Goal: Transaction & Acquisition: Purchase product/service

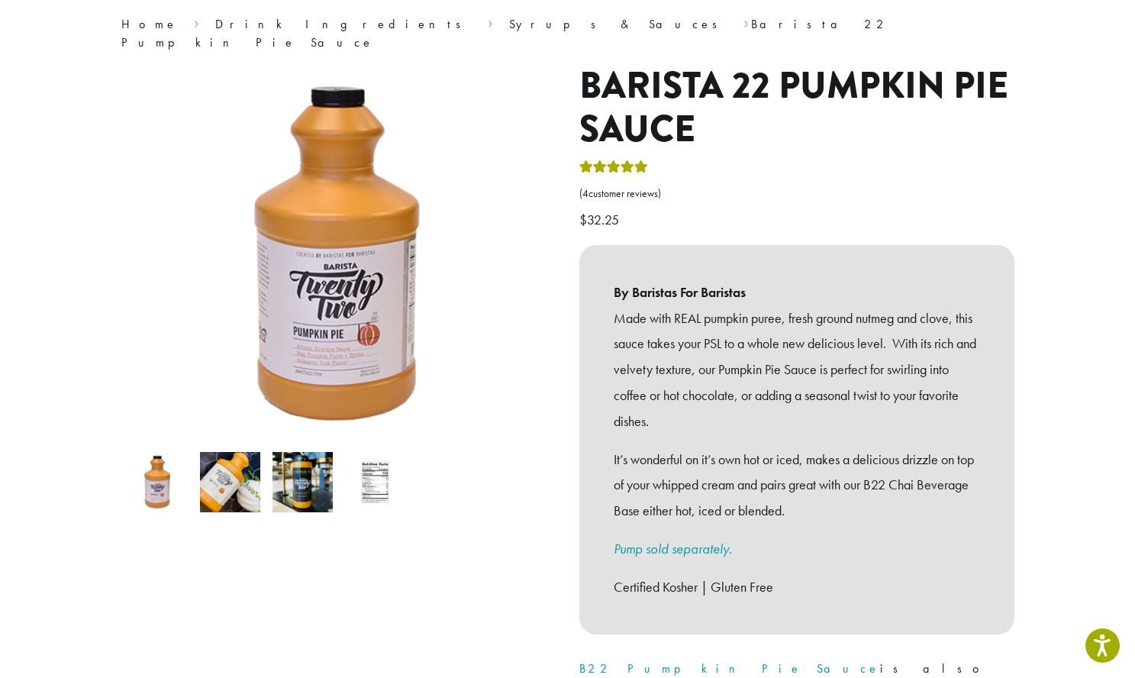
scroll to position [153, 0]
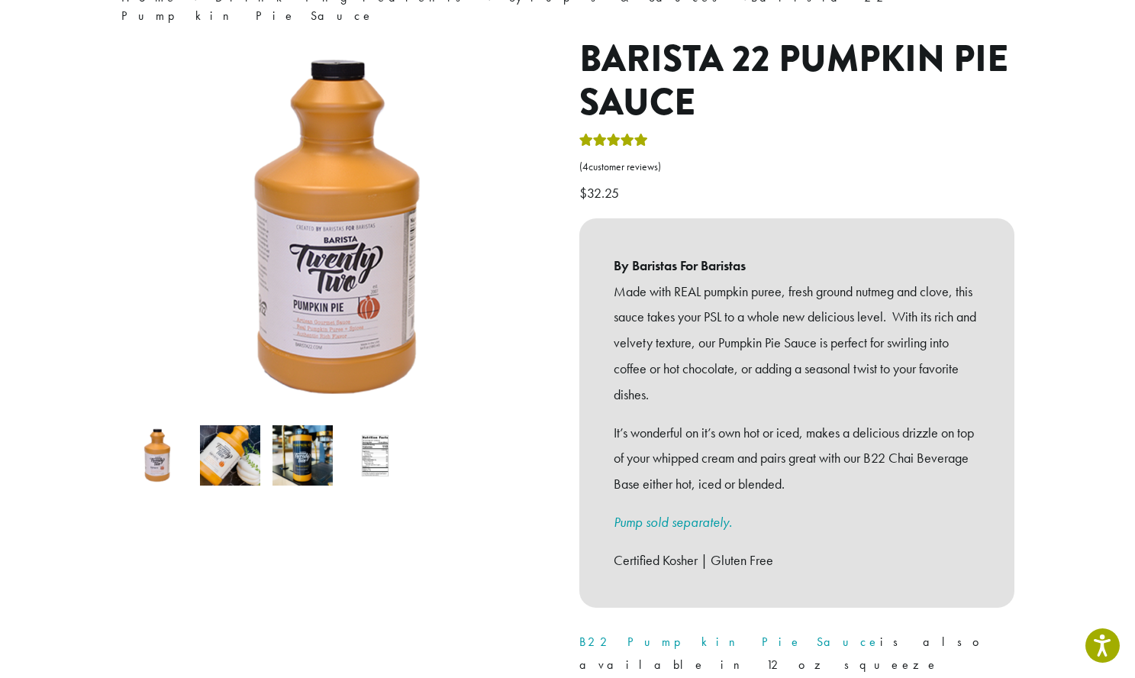
click at [368, 437] on img at bounding box center [375, 455] width 60 height 60
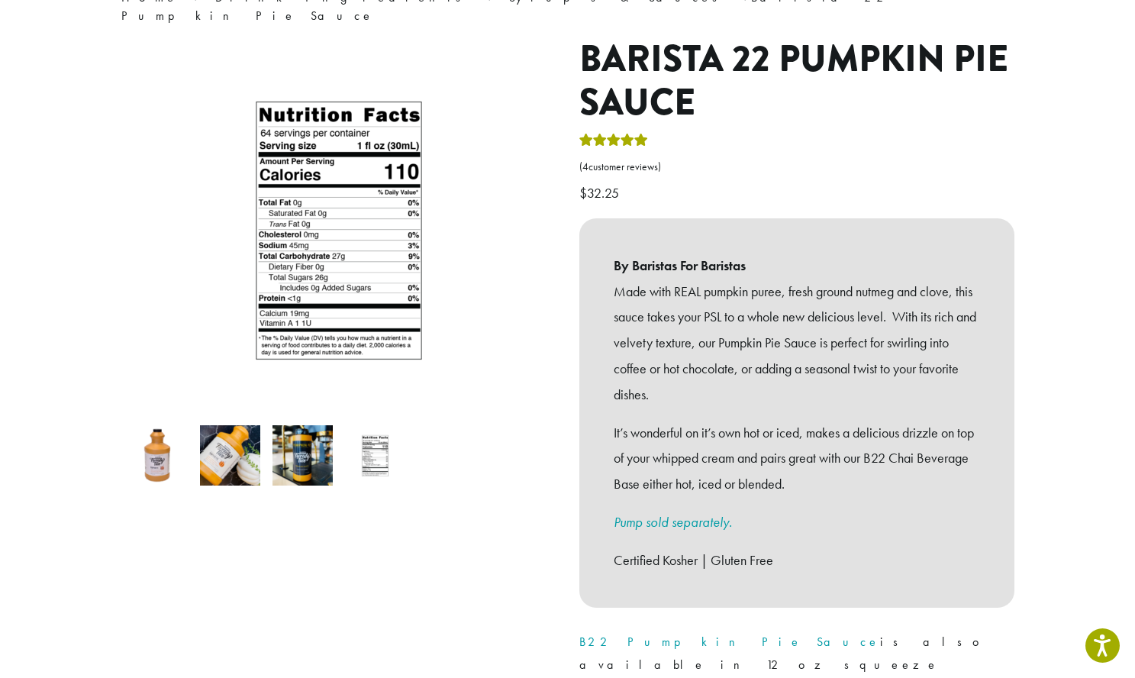
click at [240, 457] on img at bounding box center [230, 455] width 60 height 60
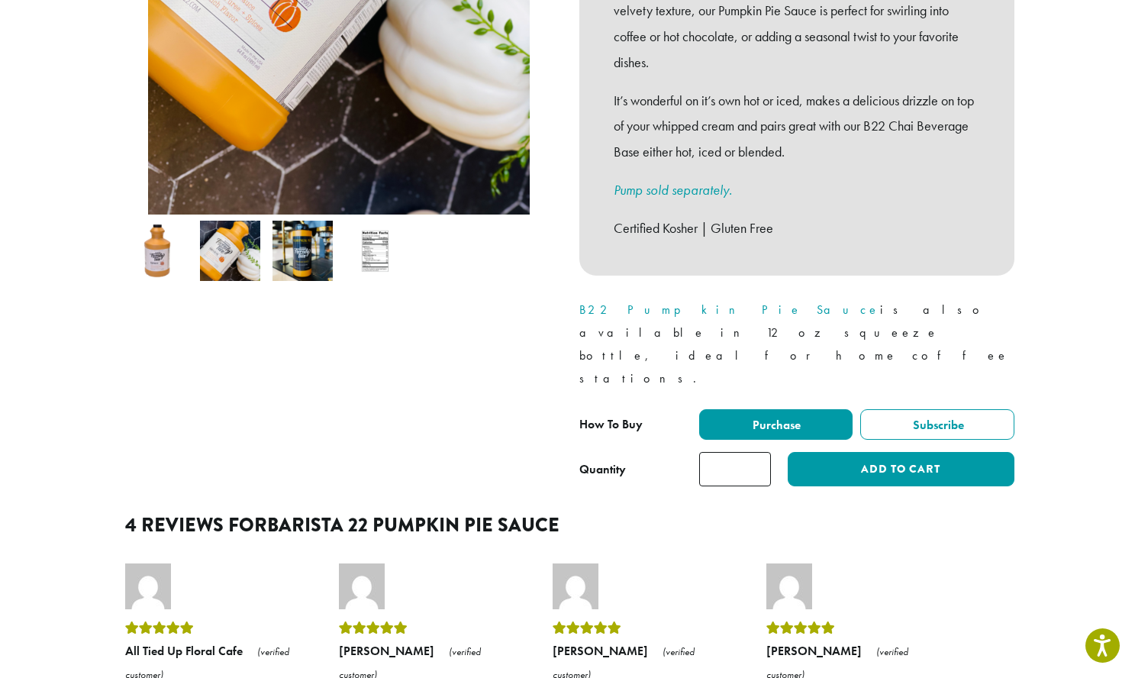
scroll to position [458, 0]
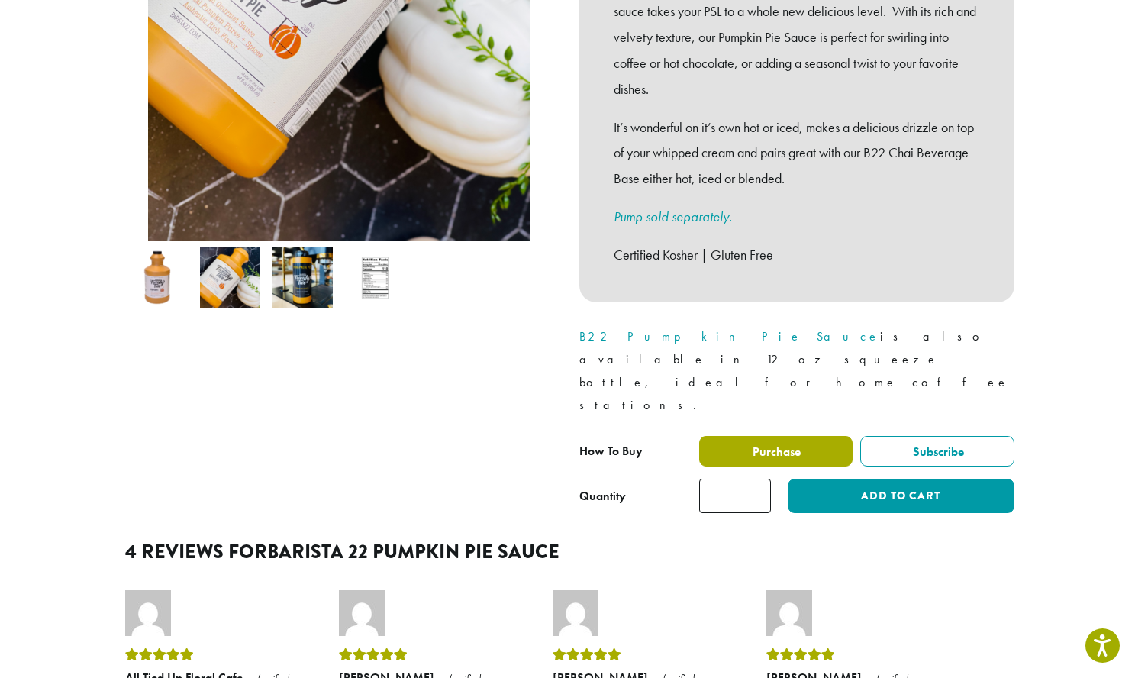
click at [738, 436] on label "Purchase" at bounding box center [776, 451] width 154 height 31
click at [777, 443] on span "Purchase" at bounding box center [775, 451] width 50 height 16
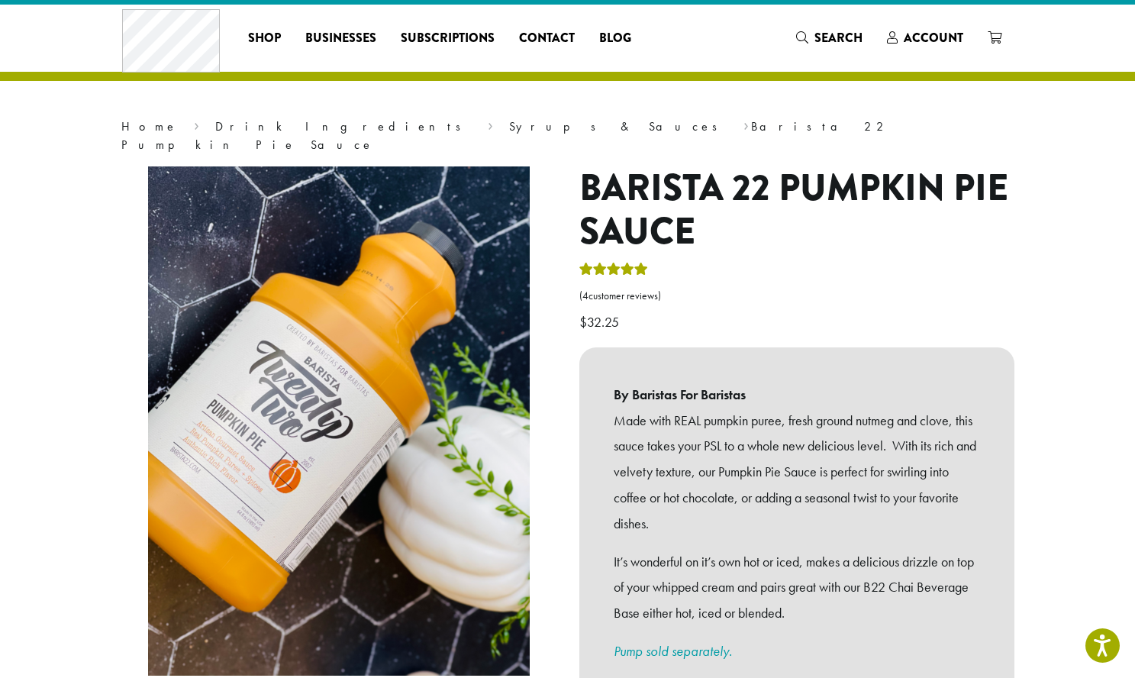
scroll to position [0, 0]
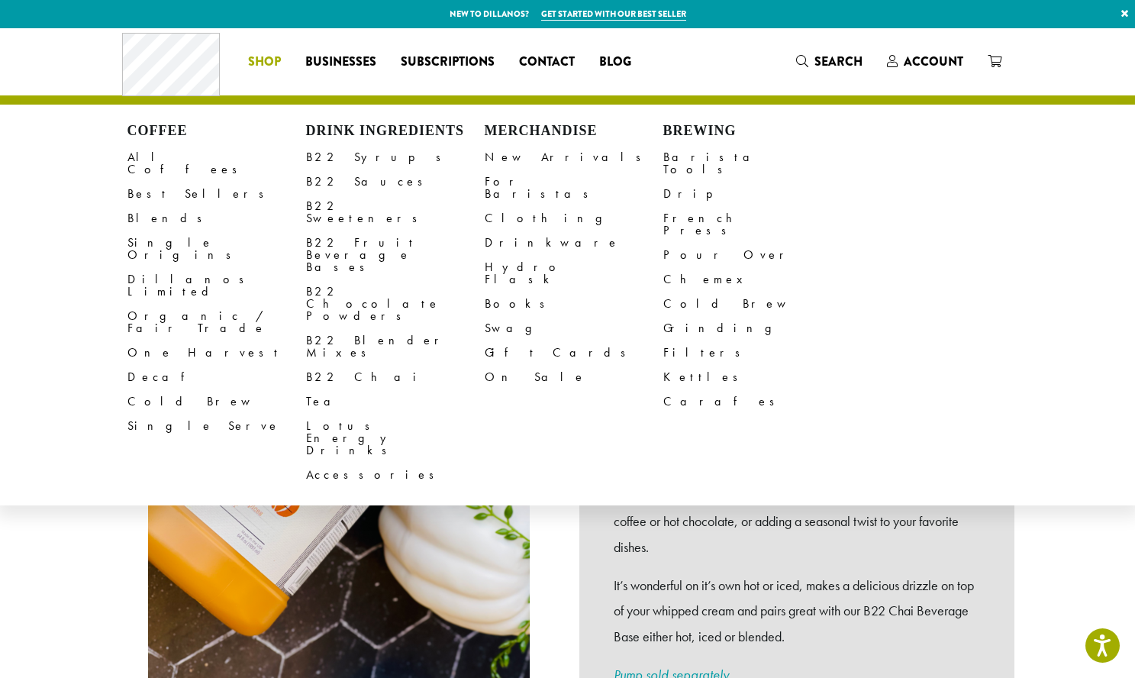
click at [275, 63] on li "Coffee All Coffees Best Sellers Blends Single Origins Dillanos Limited Organic …" at bounding box center [264, 62] width 57 height 24
click at [354, 175] on link "B22 Sauces" at bounding box center [395, 181] width 179 height 24
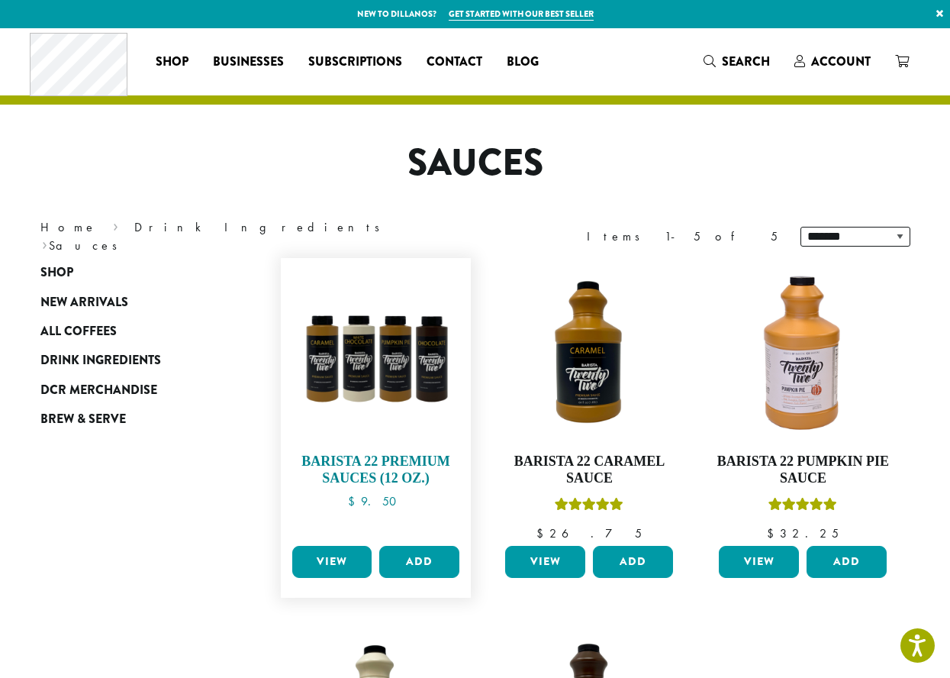
click at [355, 469] on h4 "Barista 22 Premium Sauces (12 oz.)" at bounding box center [377, 469] width 176 height 33
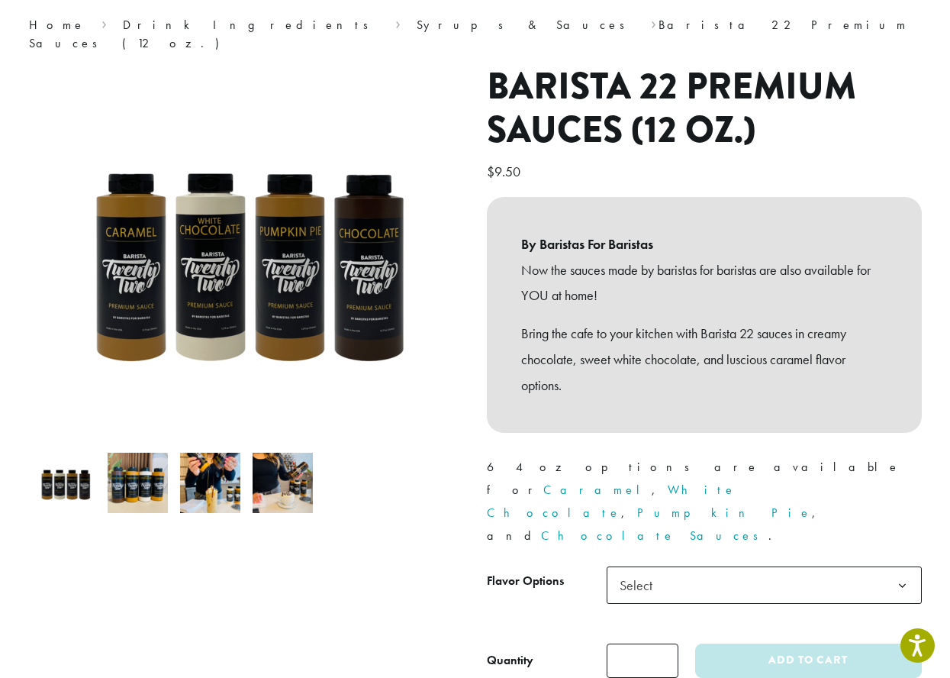
scroll to position [153, 0]
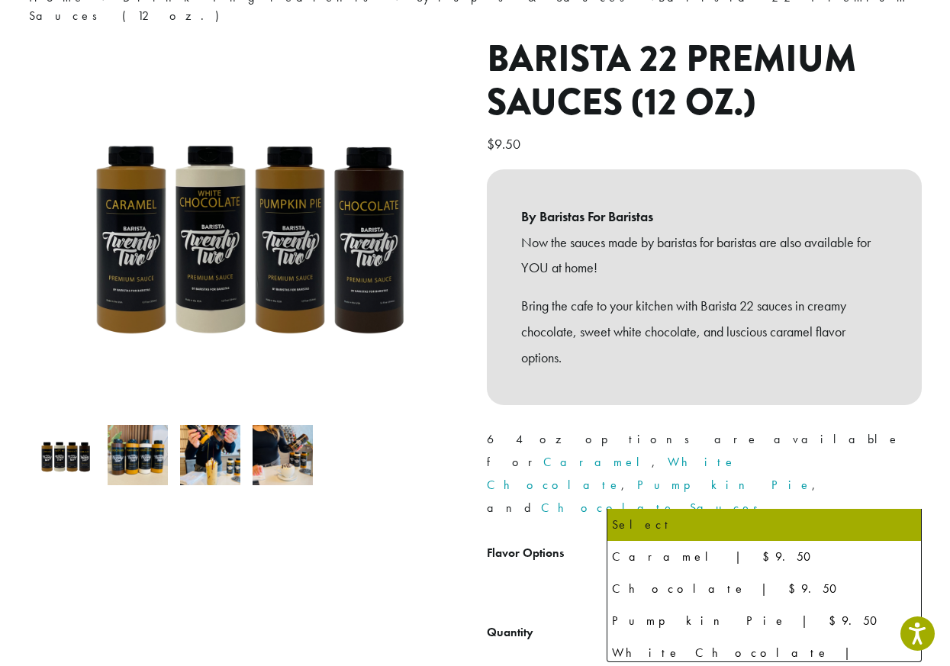
click at [752, 539] on span "Select" at bounding box center [764, 557] width 315 height 37
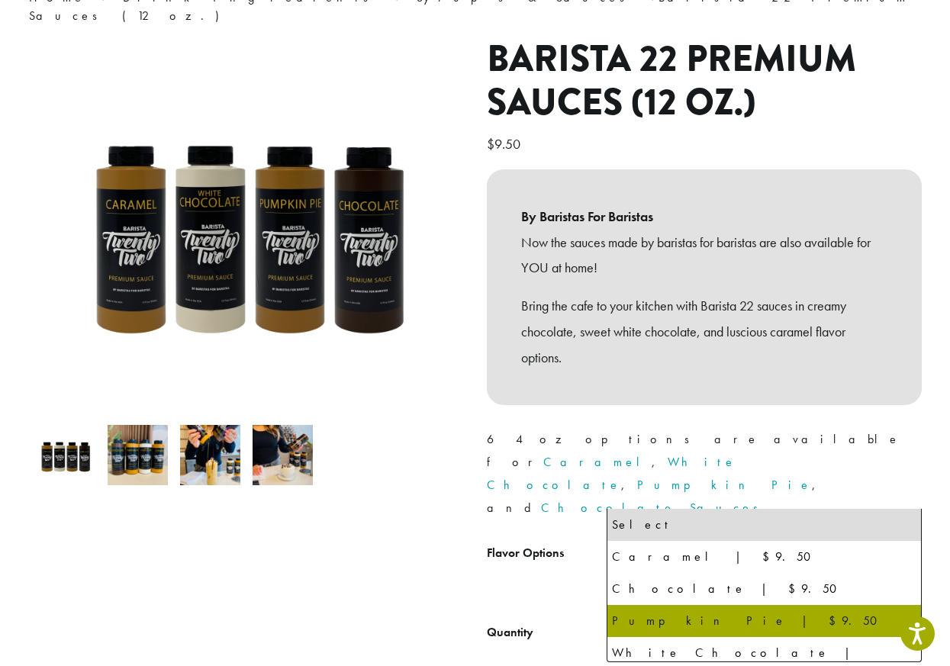
select select "**********"
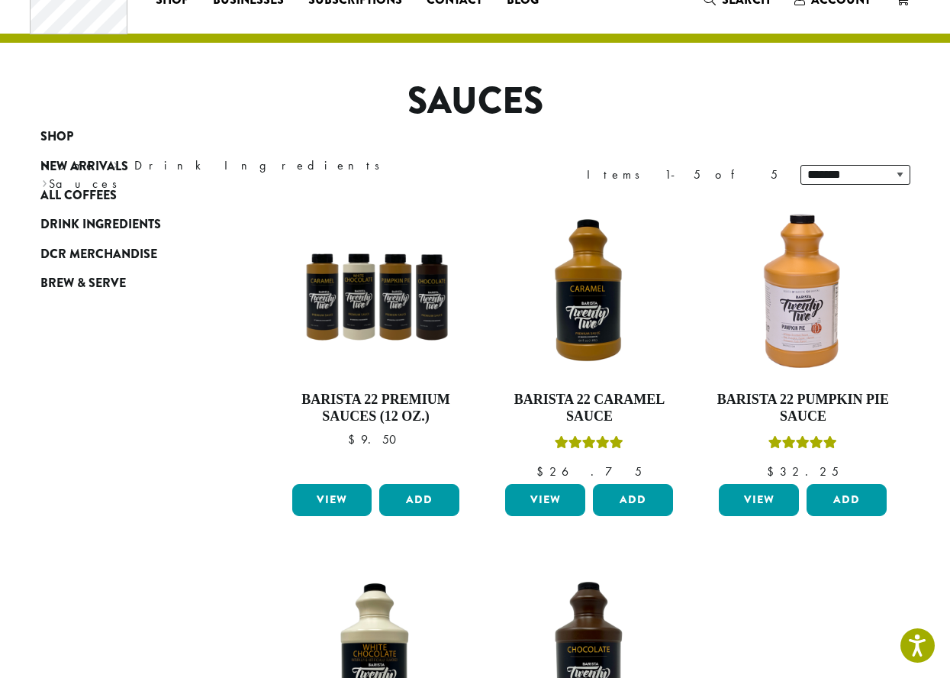
scroll to position [153, 0]
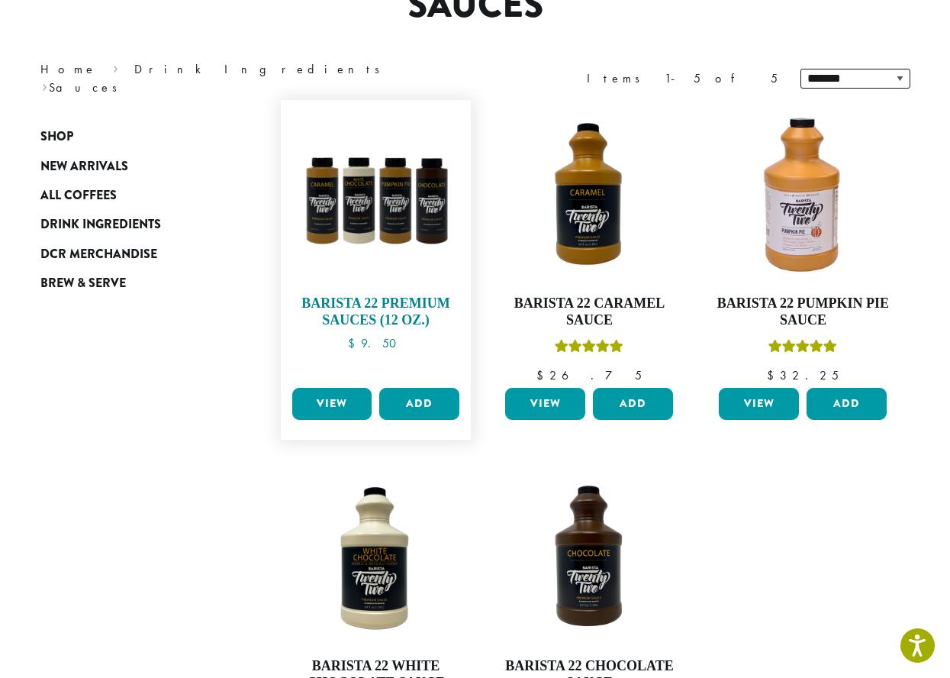
click at [359, 309] on h4 "Barista 22 Premium Sauces (12 oz.)" at bounding box center [377, 311] width 176 height 33
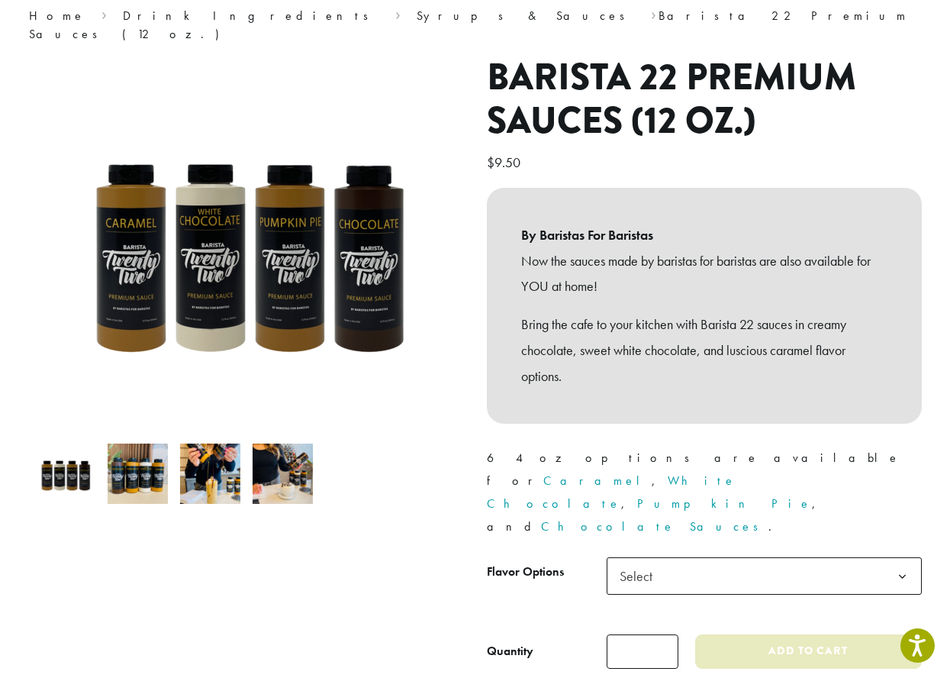
scroll to position [153, 0]
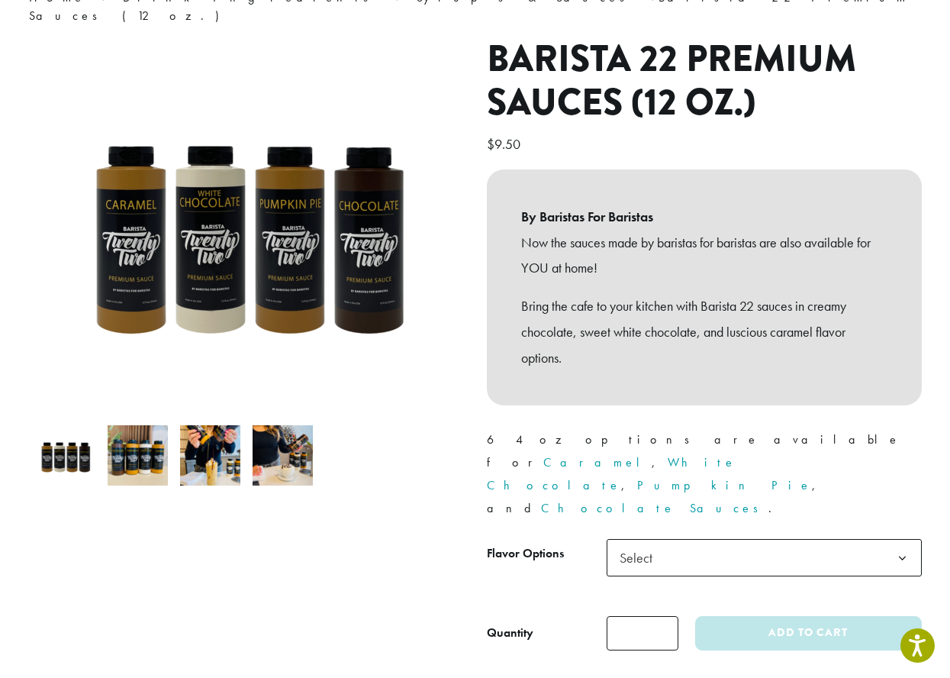
click at [735, 539] on span "Select" at bounding box center [764, 557] width 315 height 37
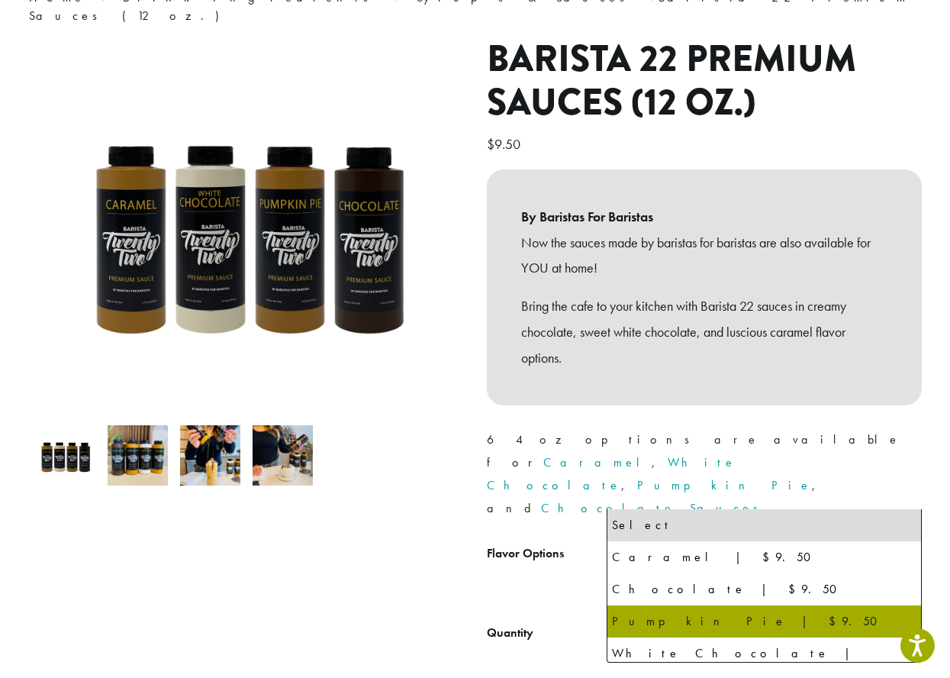
select select "**********"
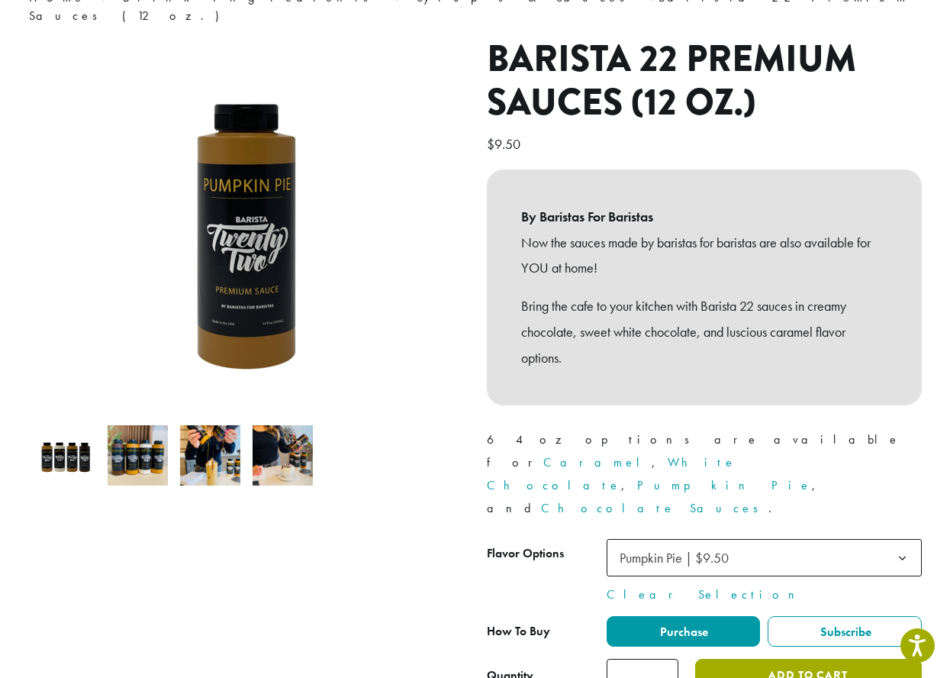
click at [801, 659] on button "Add to cart" at bounding box center [808, 676] width 226 height 34
click at [765, 659] on button "Add to cart" at bounding box center [808, 676] width 226 height 34
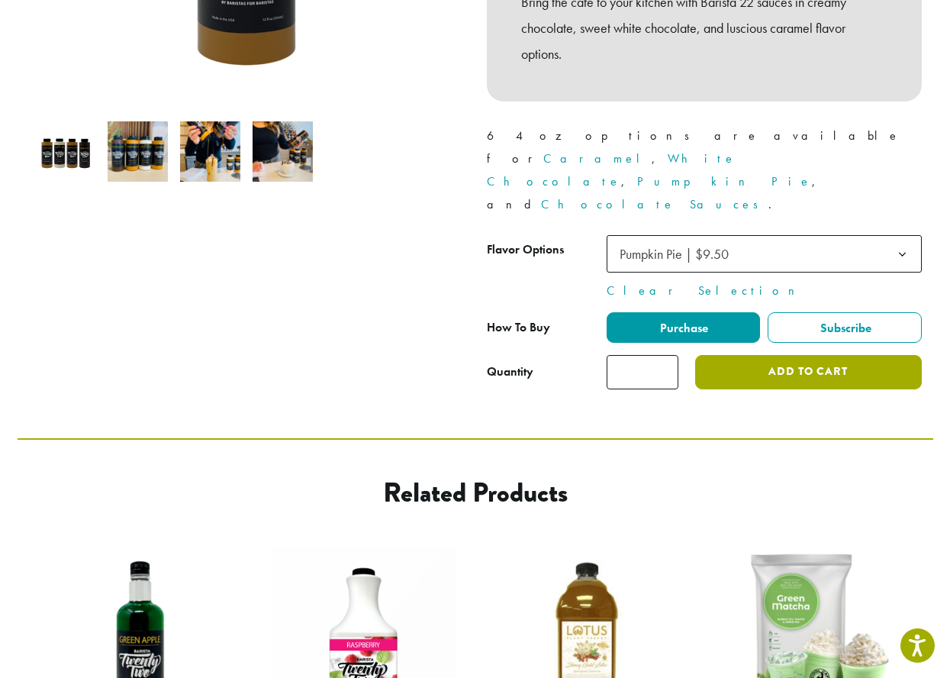
scroll to position [458, 0]
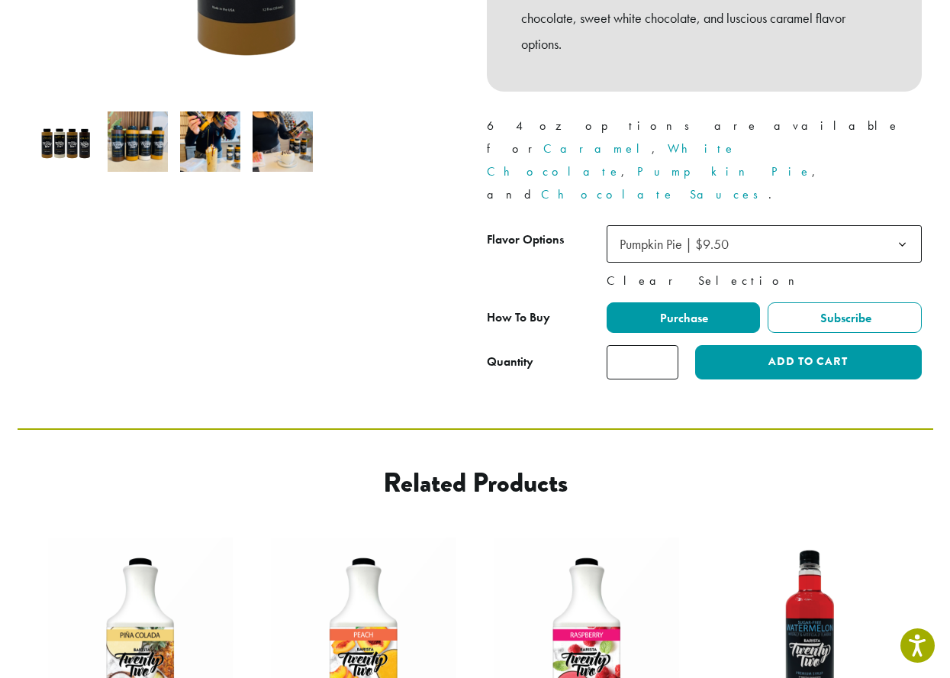
scroll to position [611, 0]
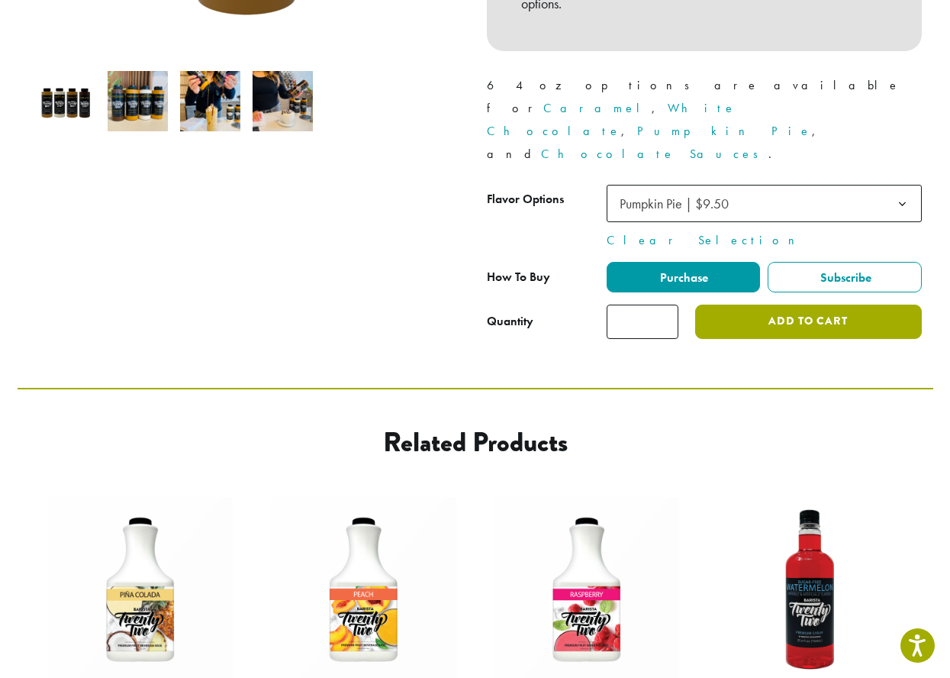
click at [785, 305] on button "Add to cart" at bounding box center [808, 322] width 226 height 34
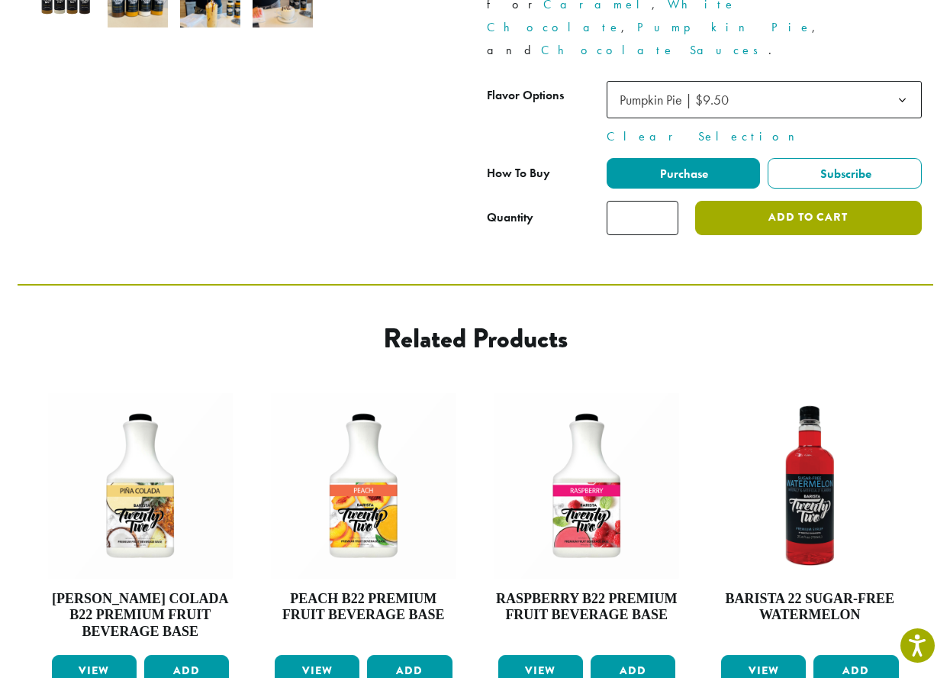
scroll to position [530, 0]
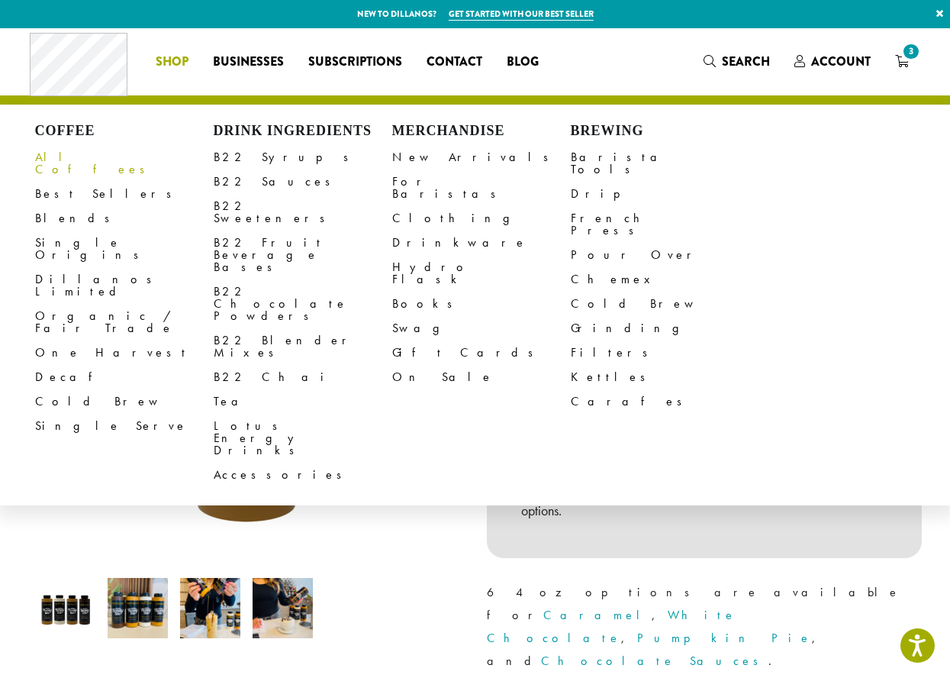
click at [60, 163] on link "All Coffees" at bounding box center [124, 163] width 179 height 37
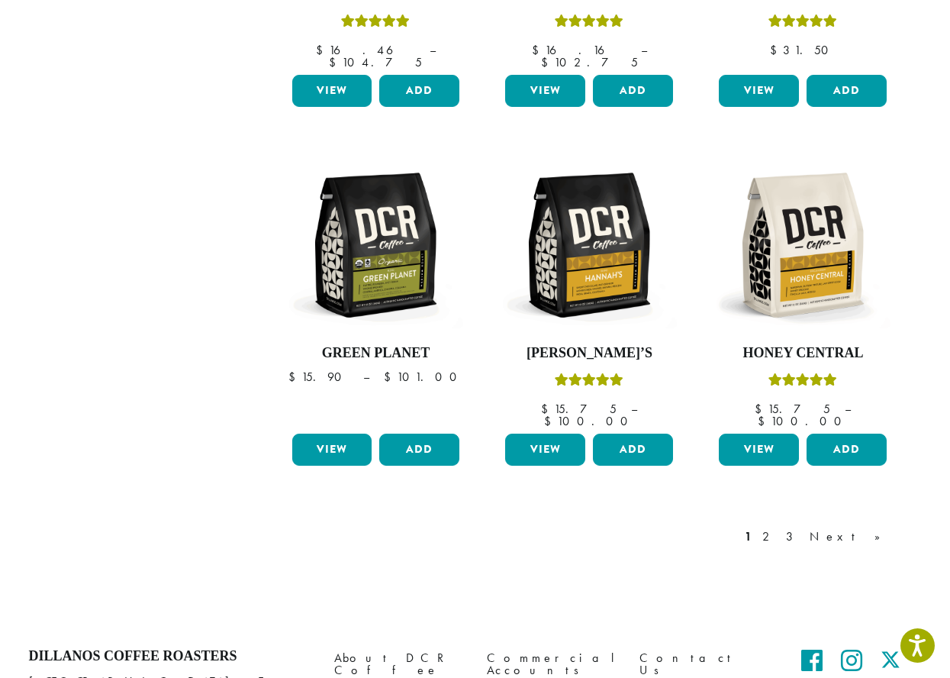
scroll to position [1221, 0]
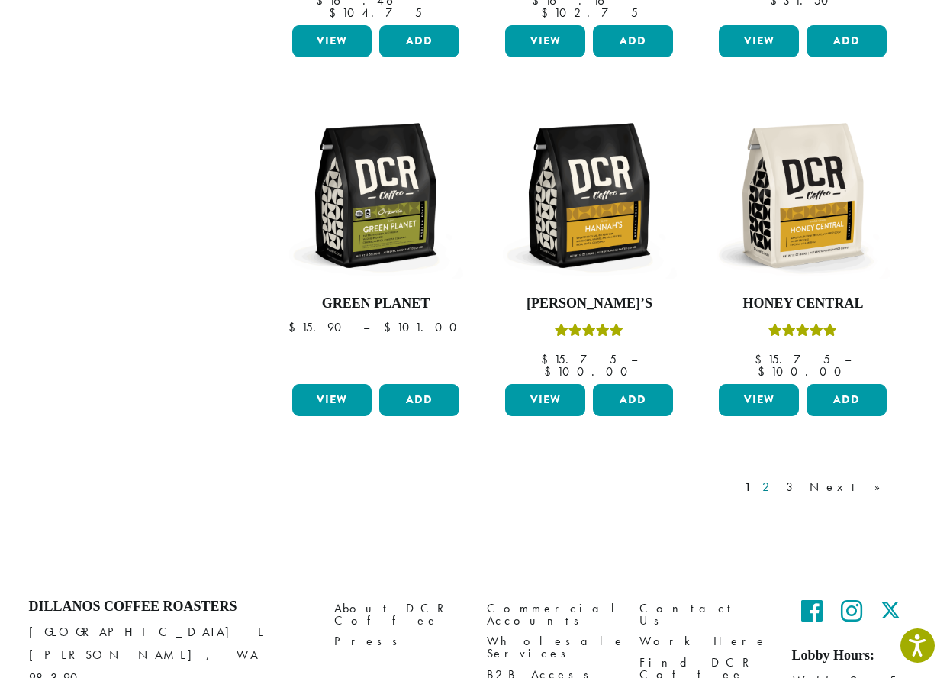
click at [779, 478] on link "2" at bounding box center [768, 487] width 19 height 18
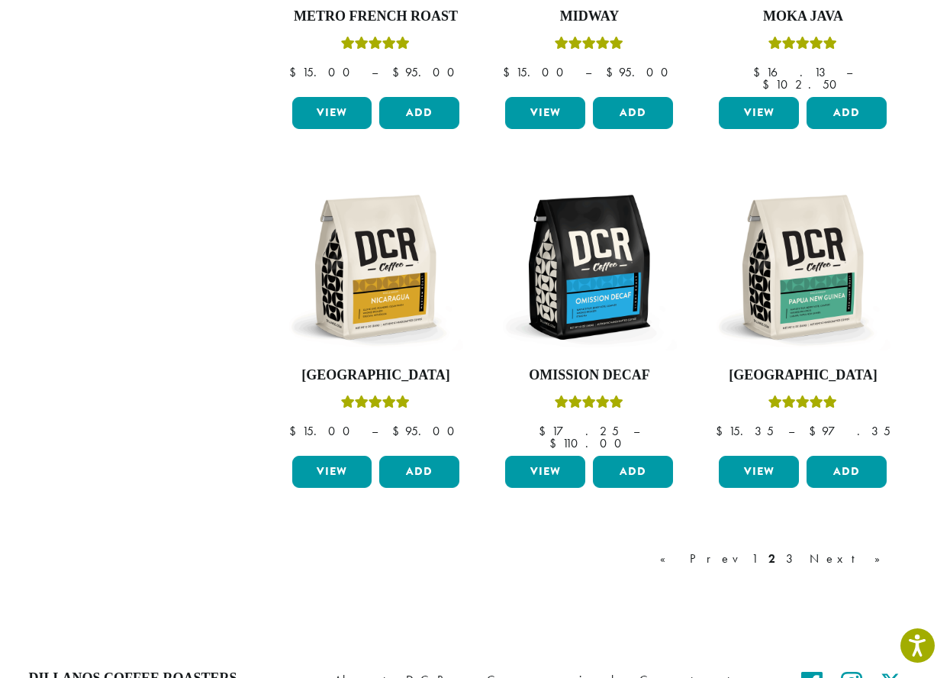
scroll to position [1277, 0]
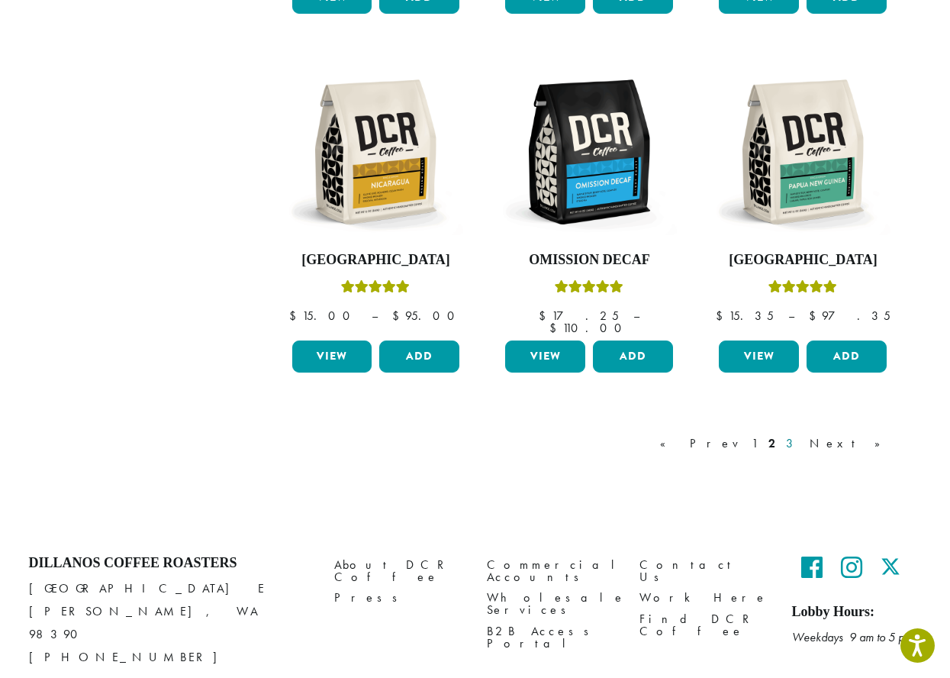
click at [802, 434] on link "3" at bounding box center [792, 443] width 19 height 18
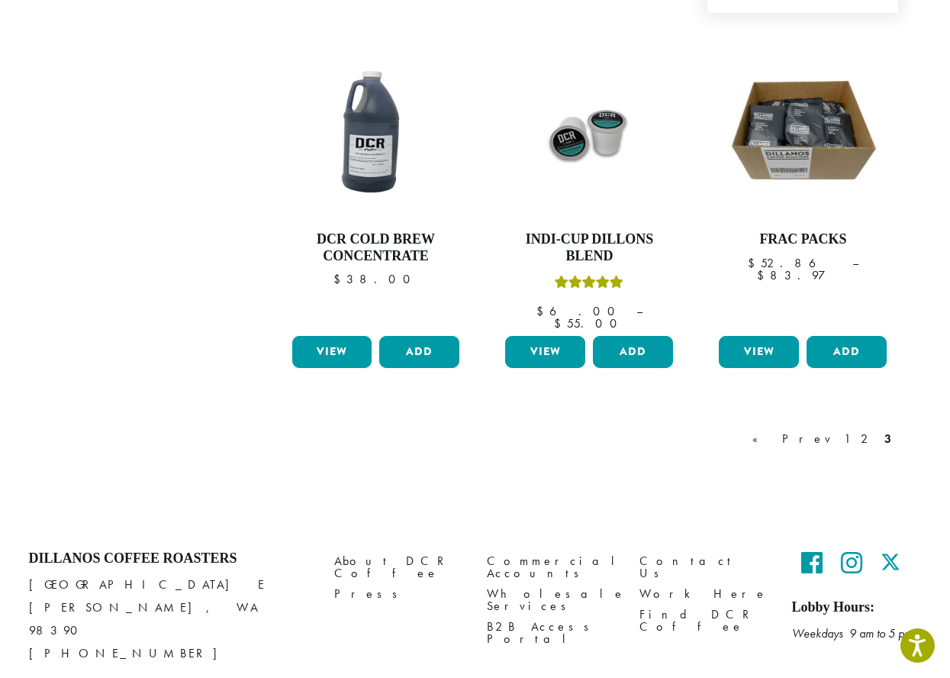
scroll to position [1293, 0]
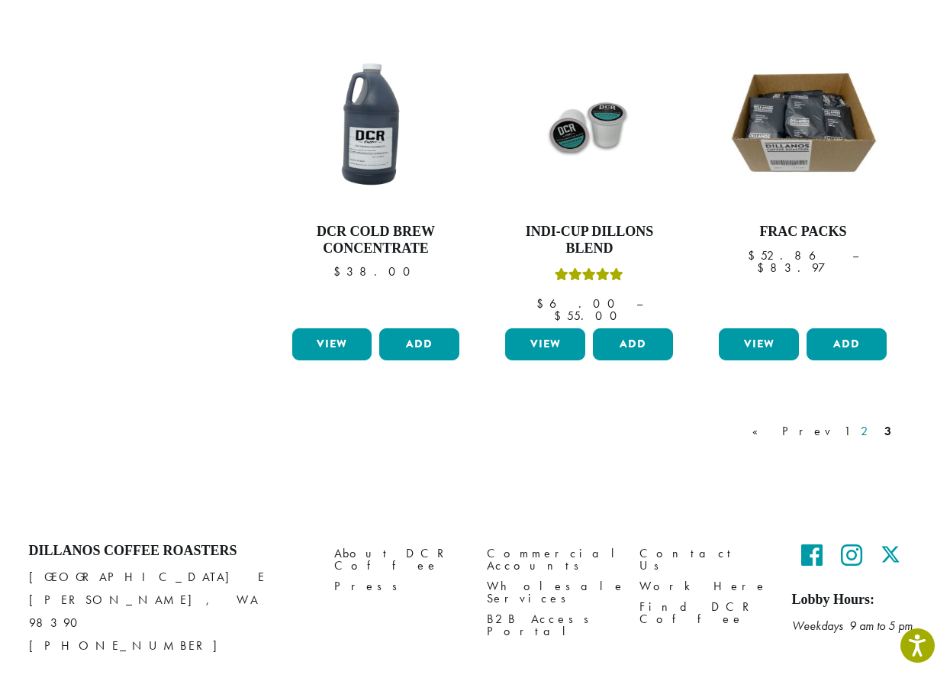
click at [868, 422] on link "2" at bounding box center [867, 431] width 19 height 18
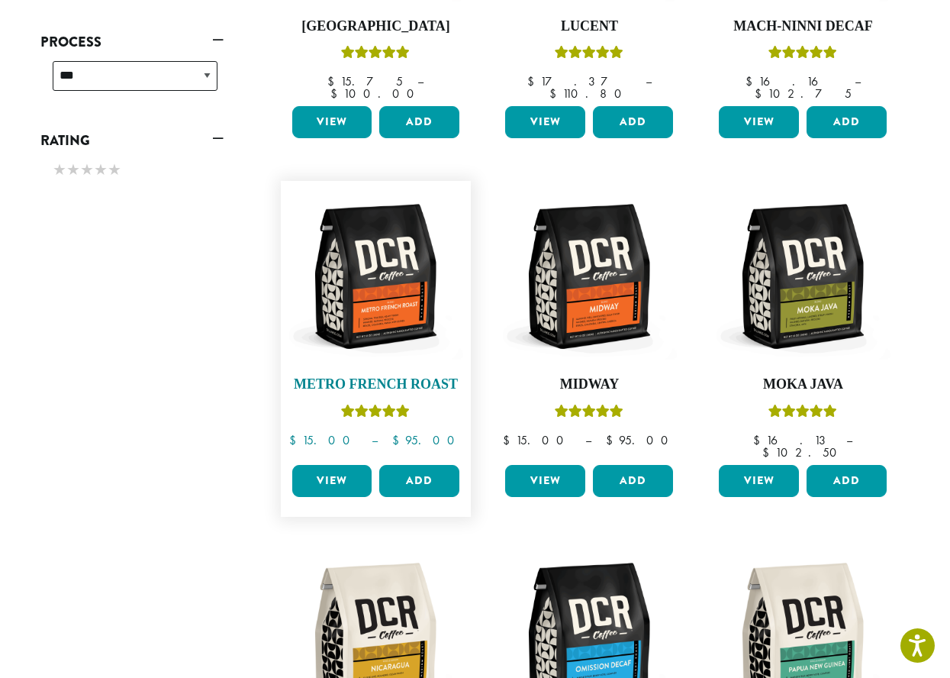
scroll to position [857, 0]
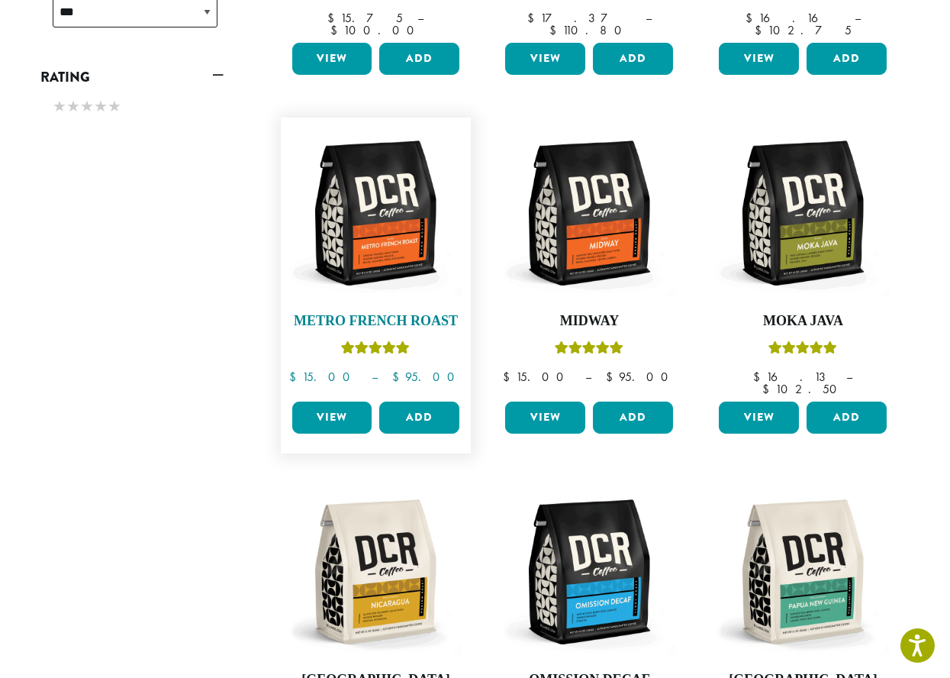
click at [418, 313] on h4 "Metro French Roast" at bounding box center [377, 321] width 176 height 17
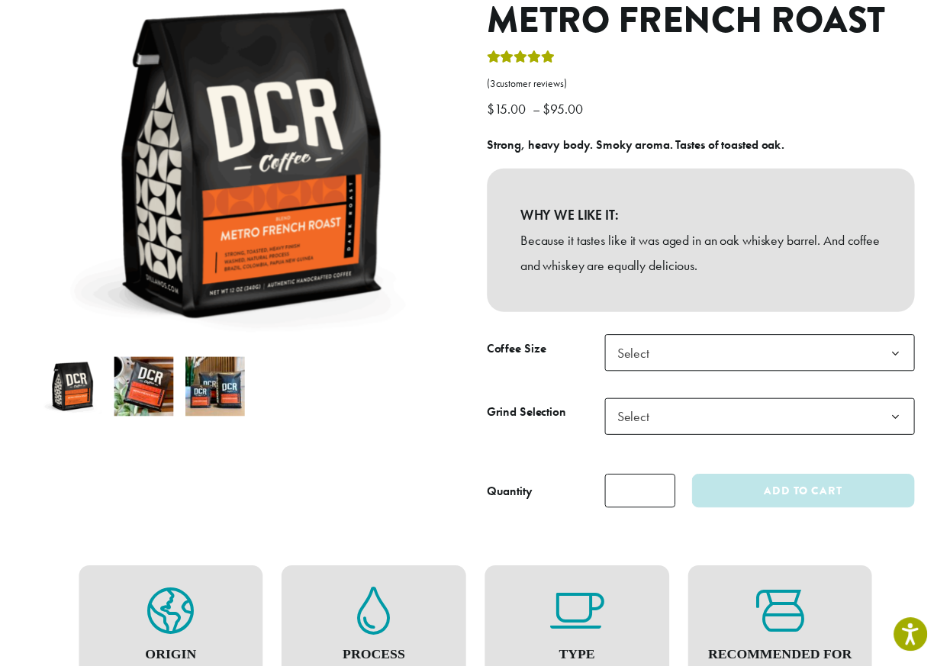
scroll to position [229, 0]
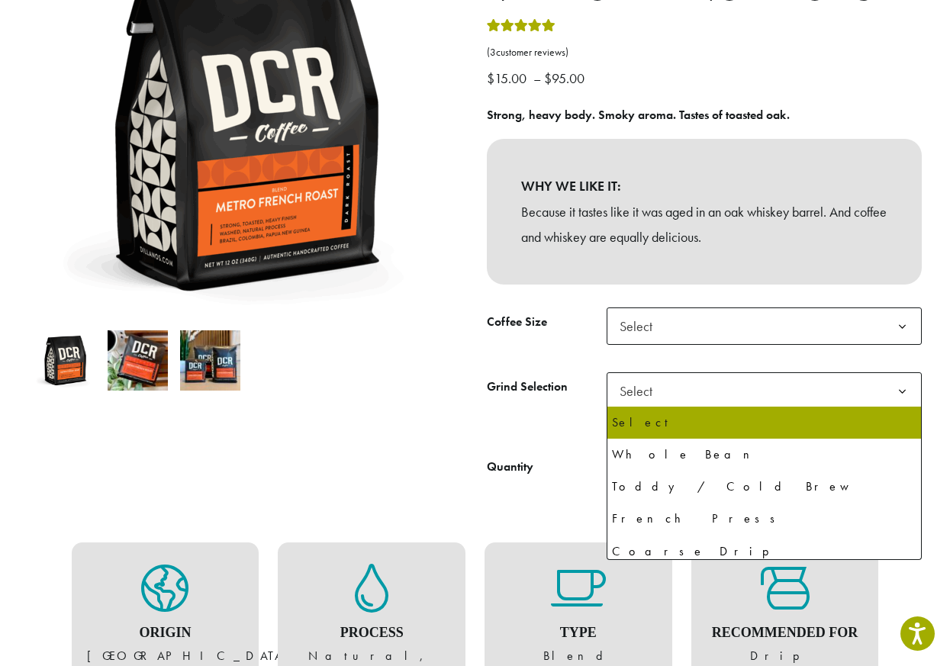
click at [657, 382] on span "Select" at bounding box center [641, 391] width 54 height 30
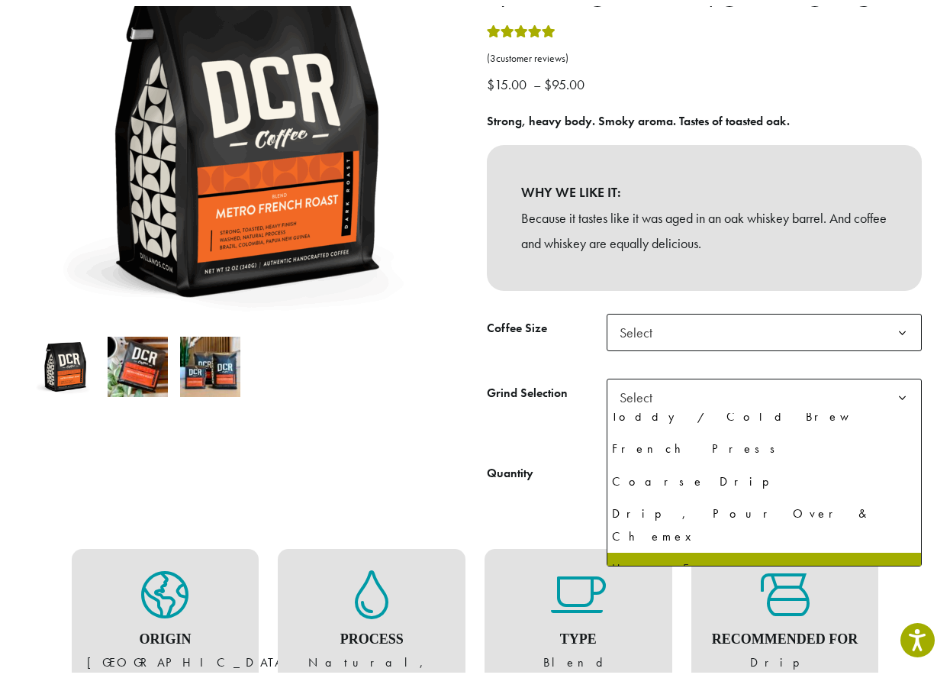
scroll to position [105, 0]
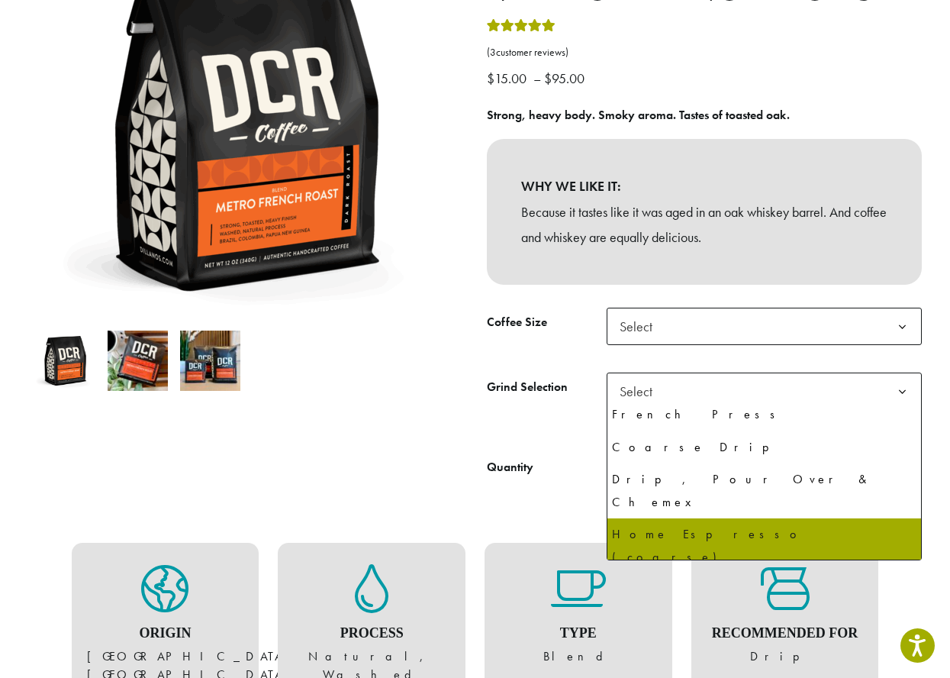
select select "**********"
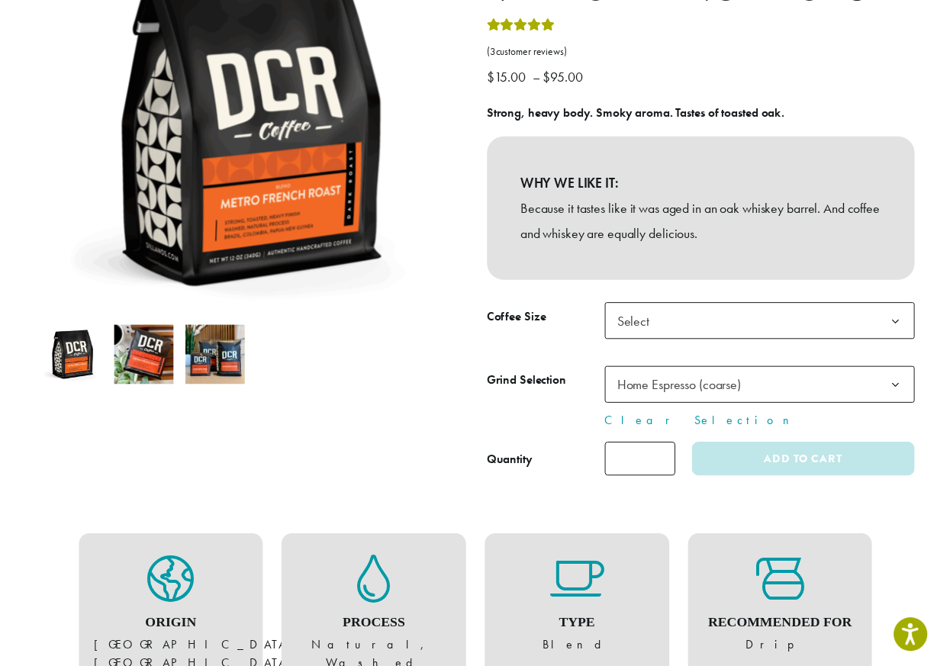
click at [677, 334] on span "Select" at bounding box center [764, 326] width 315 height 37
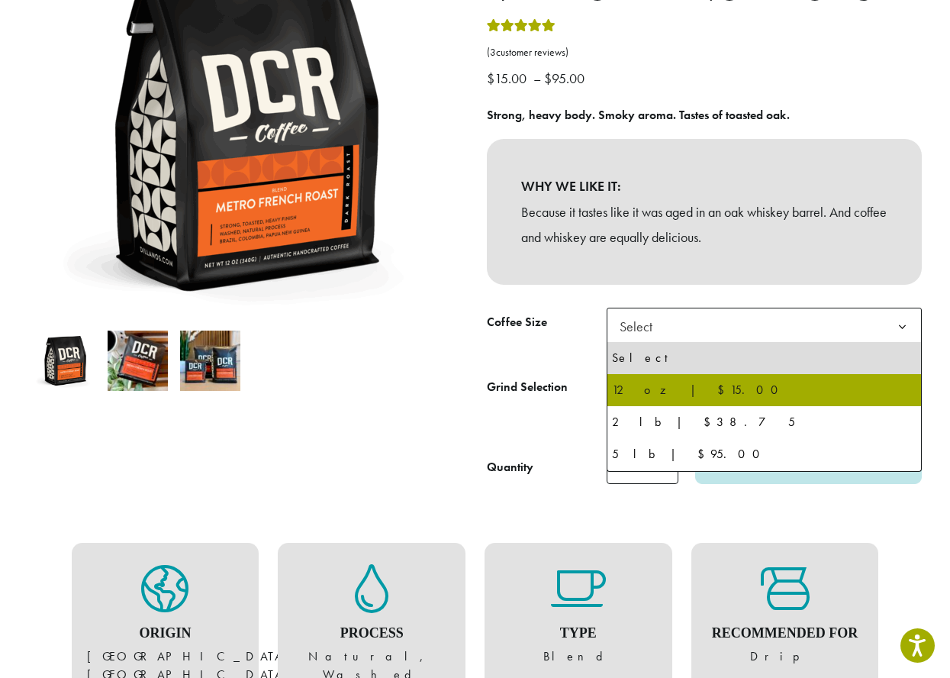
select select "*********"
select select "**********"
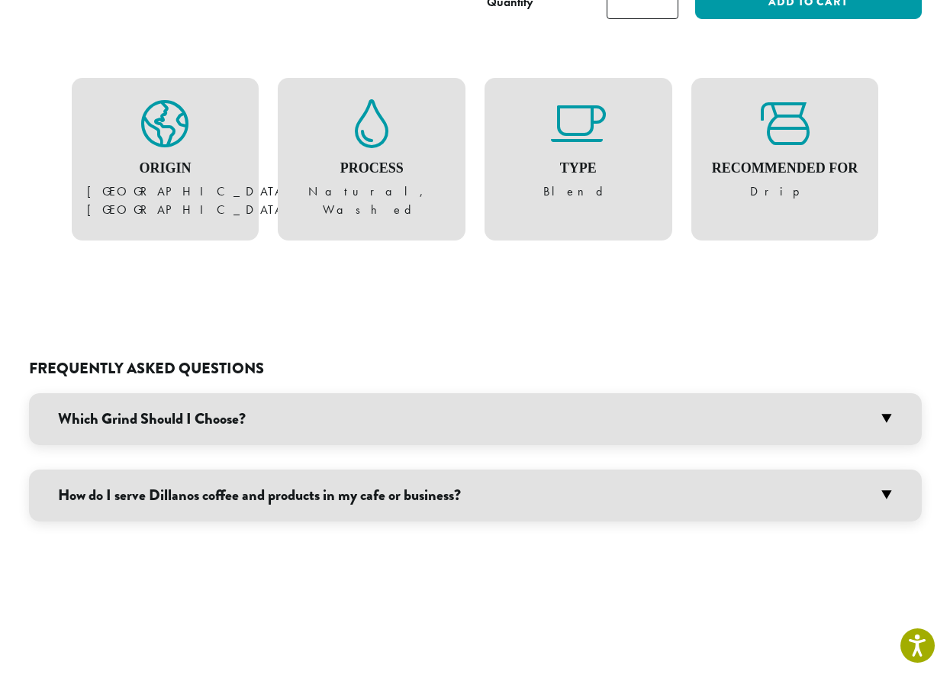
scroll to position [763, 0]
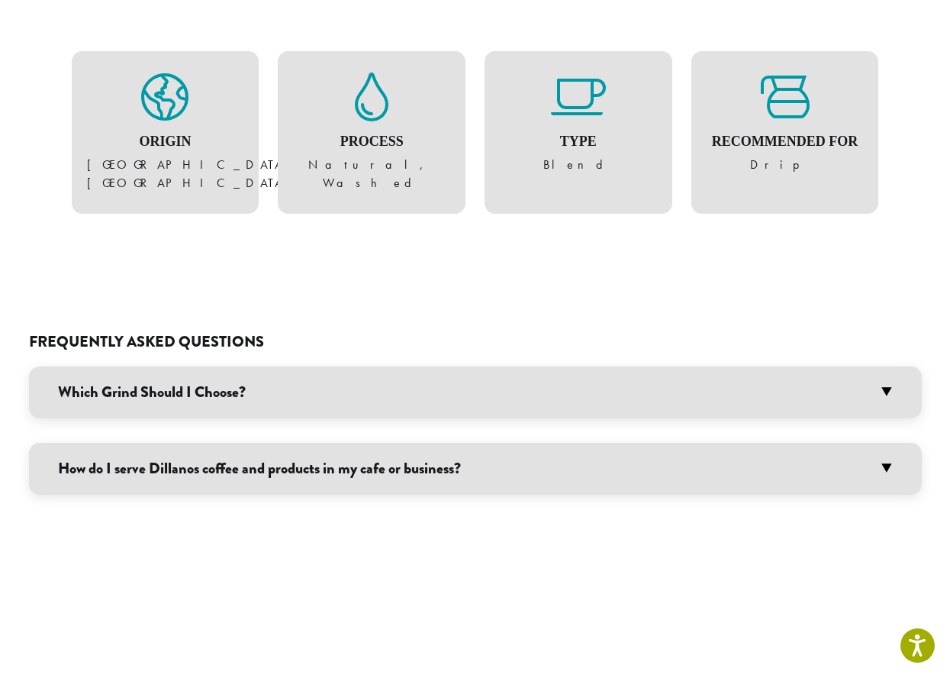
click at [872, 400] on h3 "Which Grind Should I Choose?" at bounding box center [475, 392] width 893 height 52
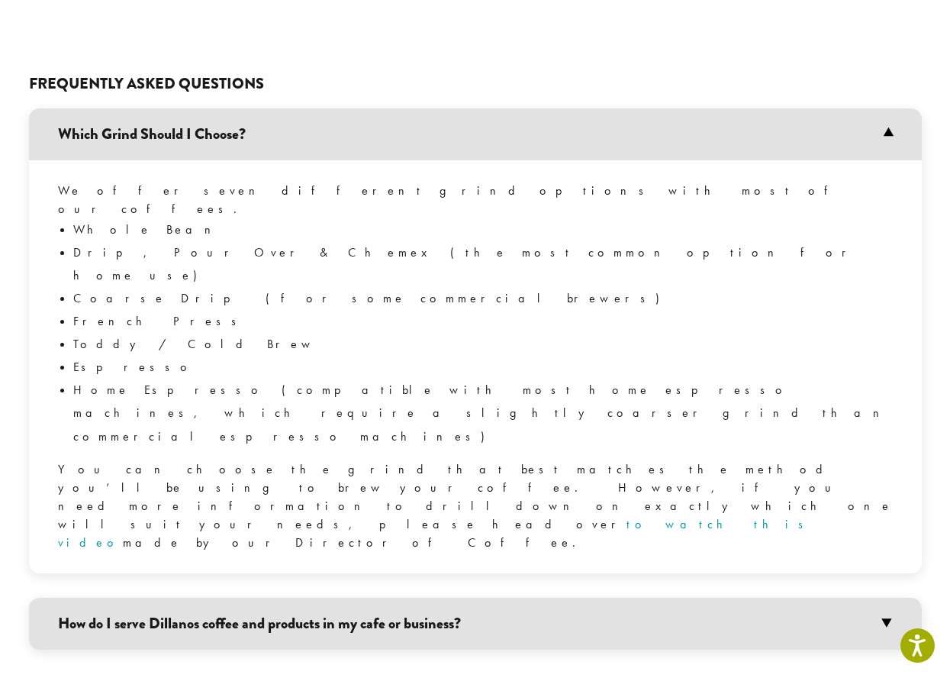
scroll to position [1069, 0]
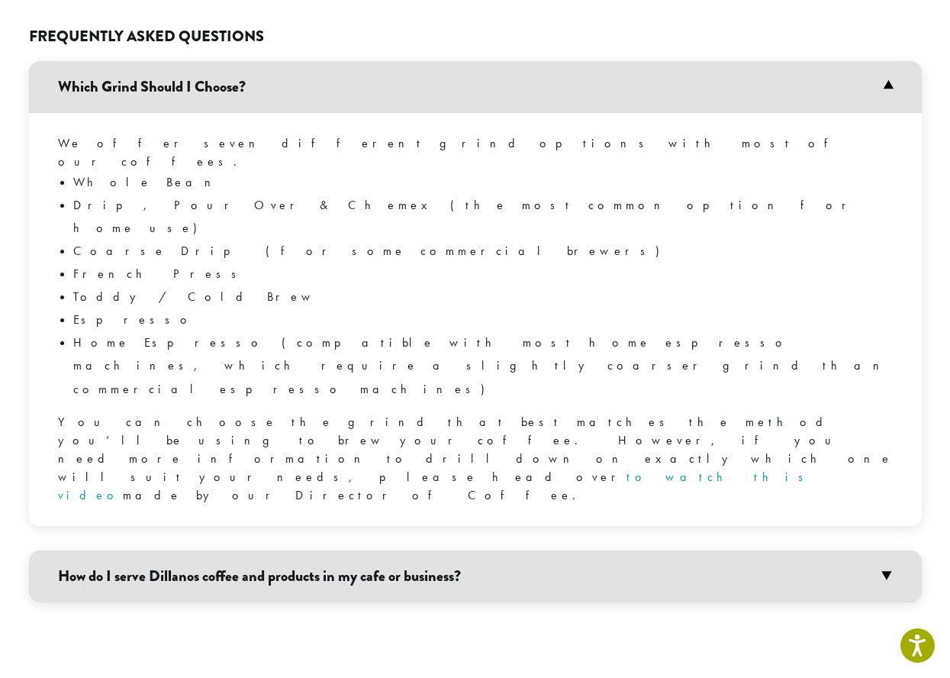
click at [430, 550] on h3 "How do I serve Dillanos coffee and products in my cafe or business?" at bounding box center [475, 576] width 893 height 52
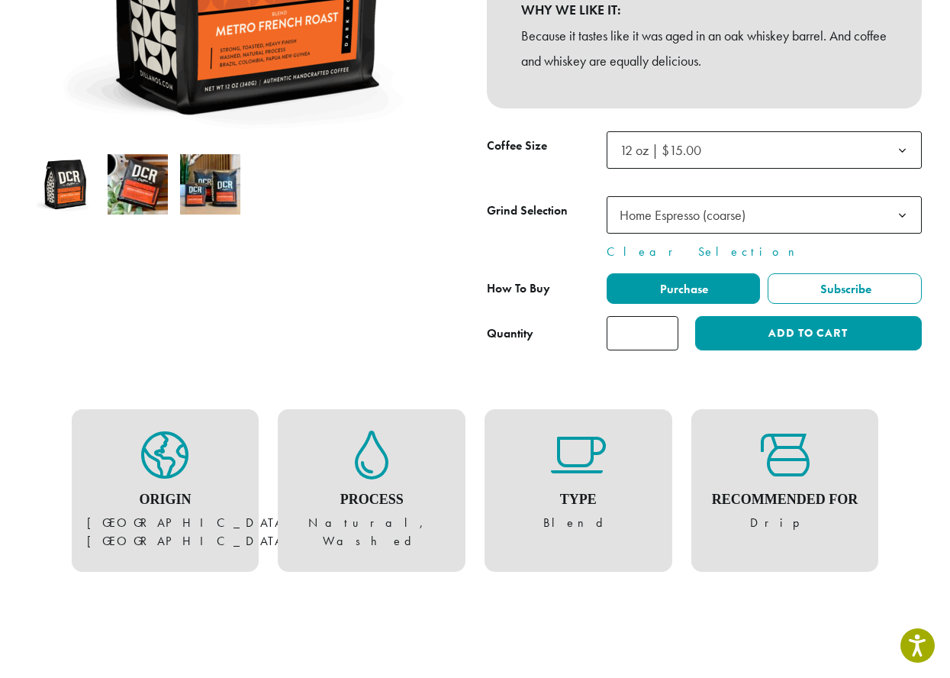
scroll to position [305, 0]
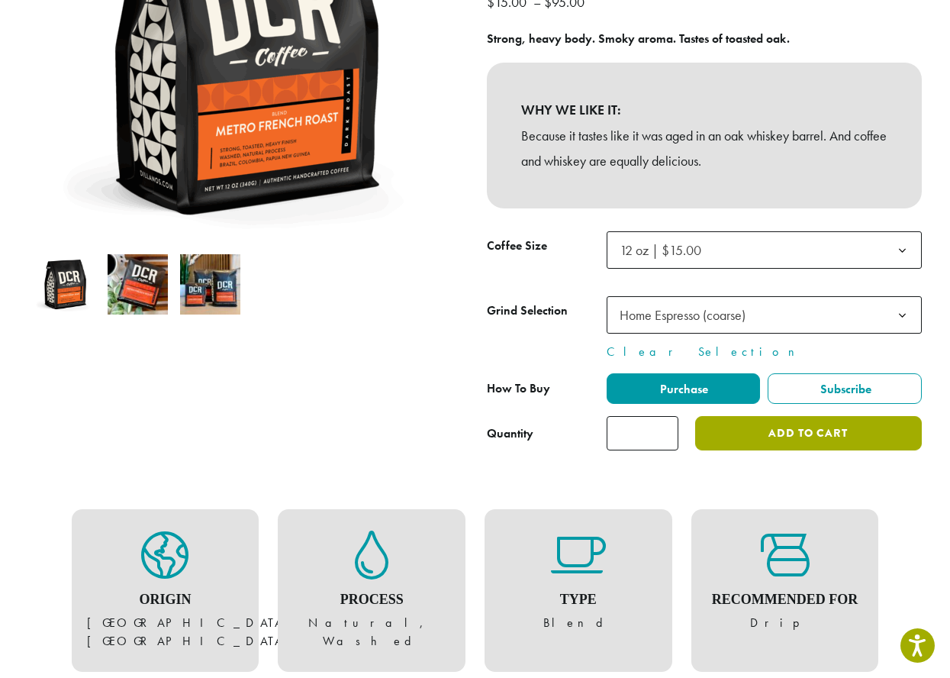
click at [817, 437] on button "Add to cart" at bounding box center [808, 433] width 226 height 34
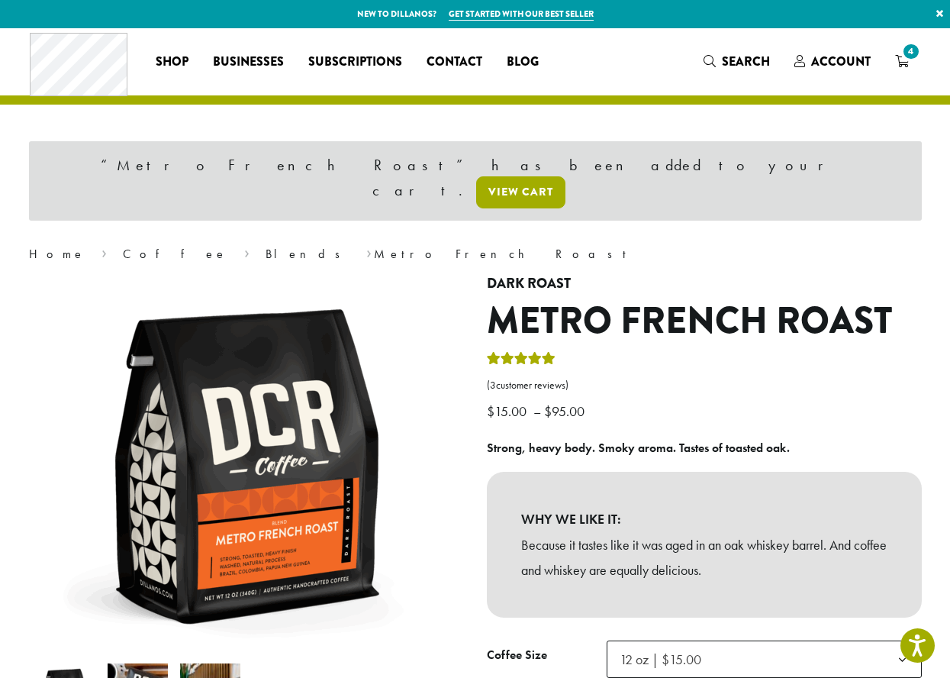
click at [566, 176] on link "View cart" at bounding box center [520, 192] width 89 height 32
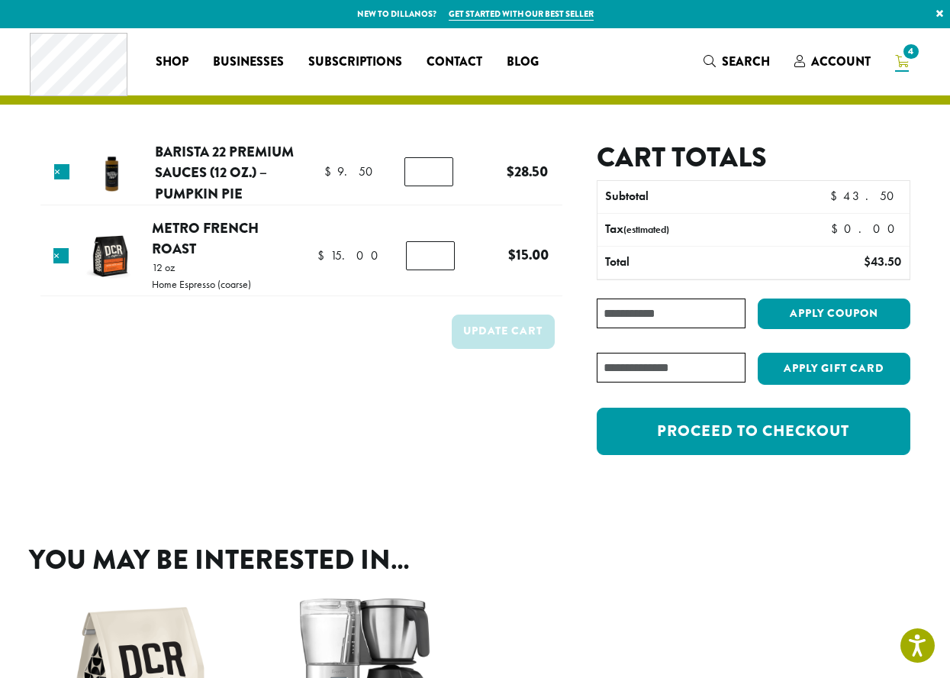
click at [442, 179] on input "*" at bounding box center [429, 171] width 49 height 29
type input "*"
click at [442, 179] on input "*" at bounding box center [429, 171] width 49 height 29
click at [293, 366] on form "Product Price Quantity Subtotal × Barista 22 Premium Sauces (12 oz.) – Pumpkin …" at bounding box center [301, 306] width 522 height 330
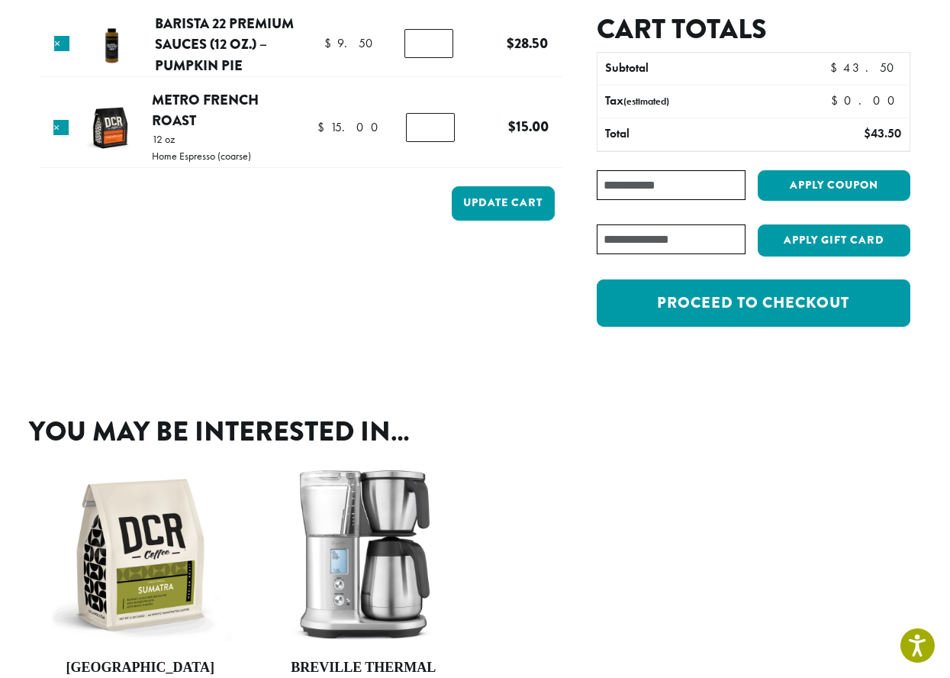
scroll to position [76, 0]
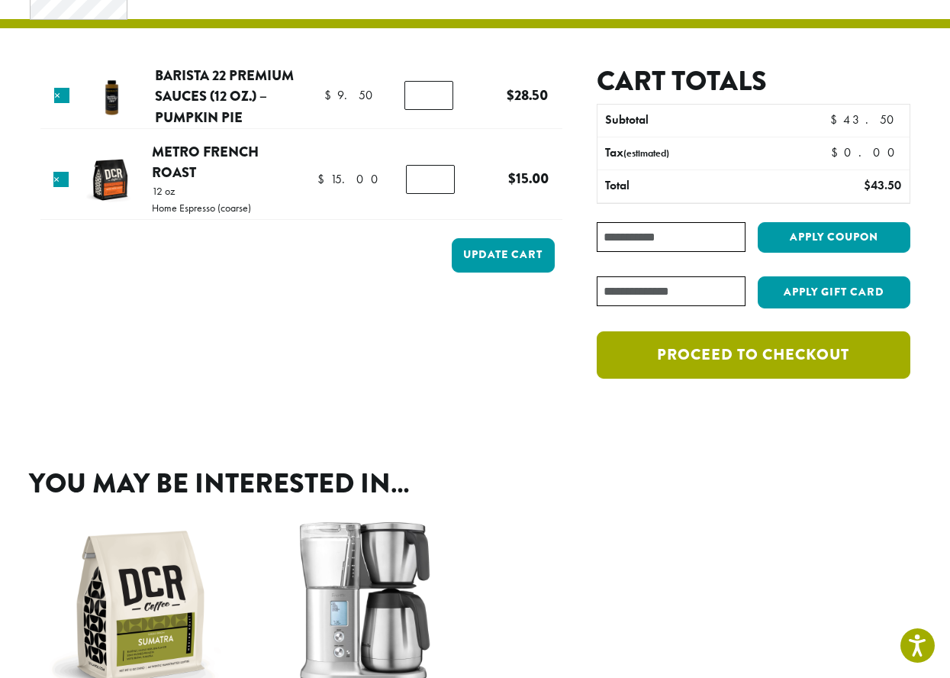
click at [682, 370] on link "Proceed to checkout" at bounding box center [753, 354] width 313 height 47
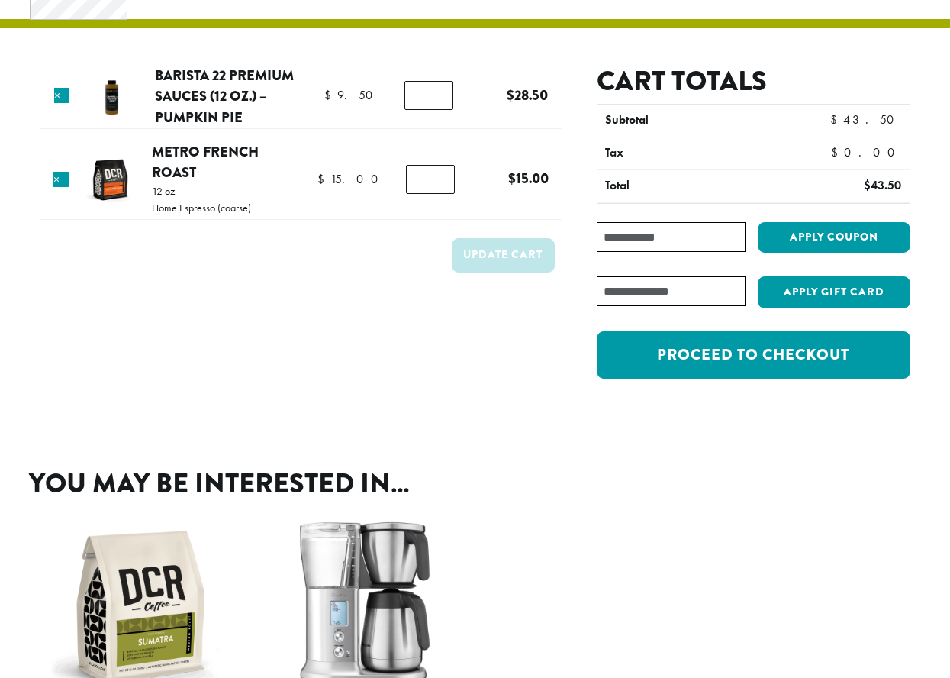
scroll to position [76, 0]
click at [437, 99] on input "*" at bounding box center [429, 95] width 49 height 29
type input "*"
click at [437, 99] on input "*" at bounding box center [429, 95] width 49 height 29
click at [489, 250] on button "Update cart" at bounding box center [503, 255] width 103 height 34
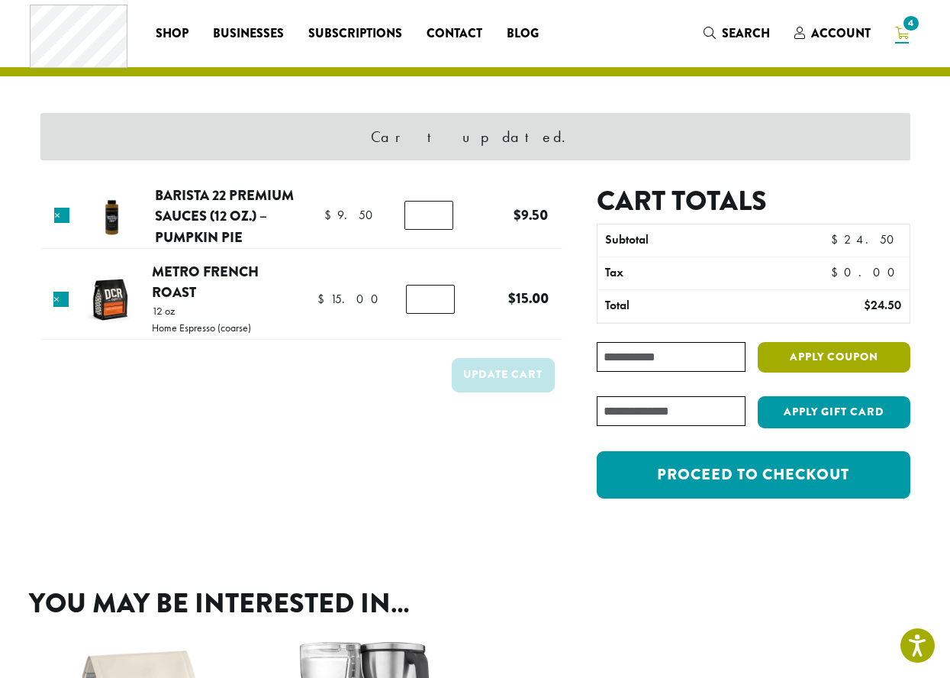
scroll to position [0, 0]
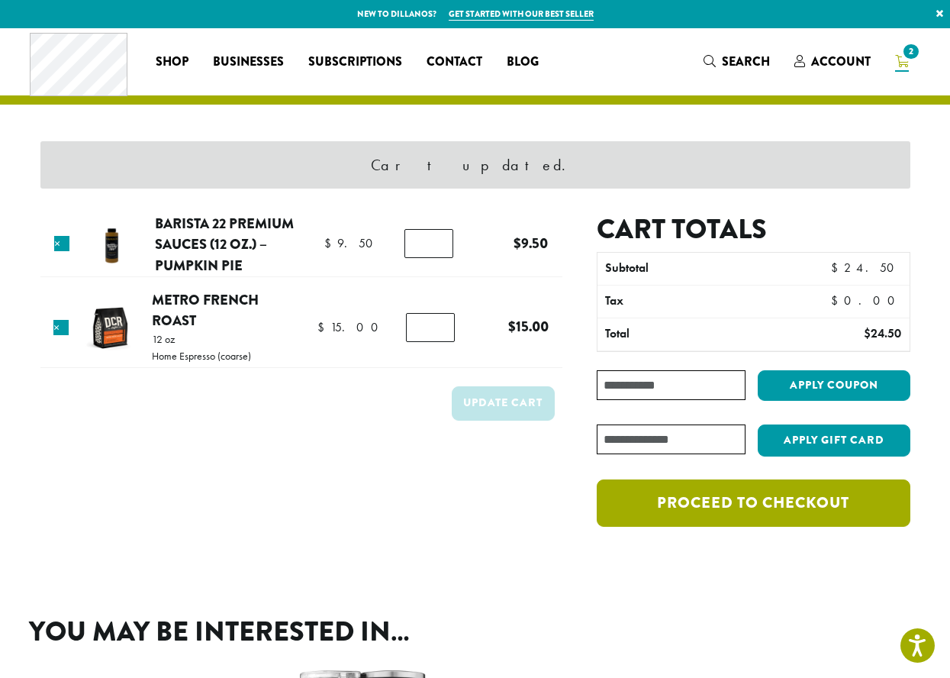
click at [807, 518] on link "Proceed to checkout" at bounding box center [753, 502] width 313 height 47
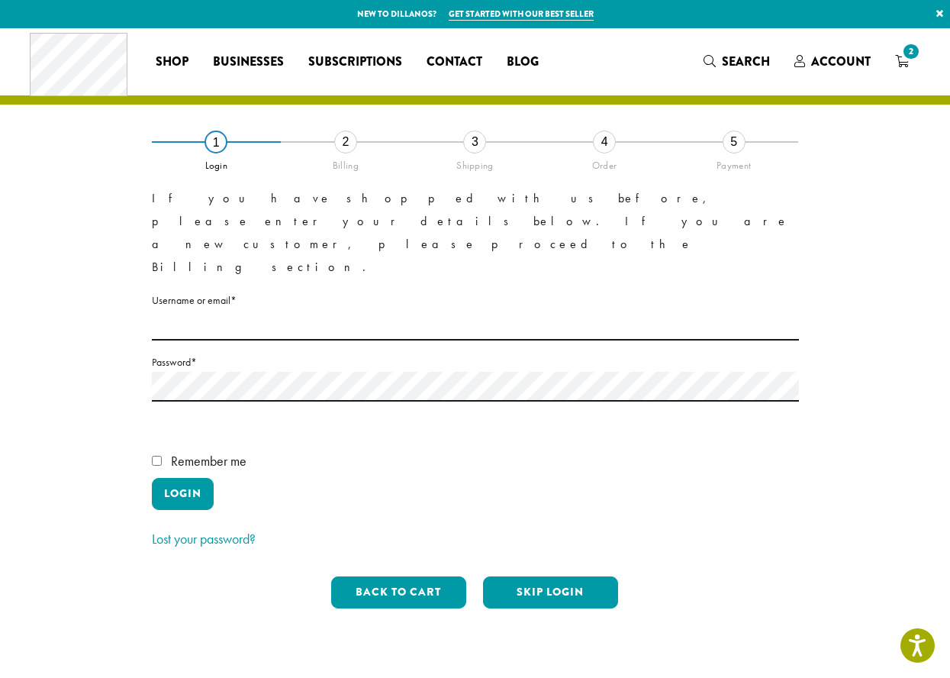
click at [347, 151] on div "2" at bounding box center [345, 142] width 23 height 23
click at [556, 576] on button "Skip Login" at bounding box center [550, 592] width 135 height 32
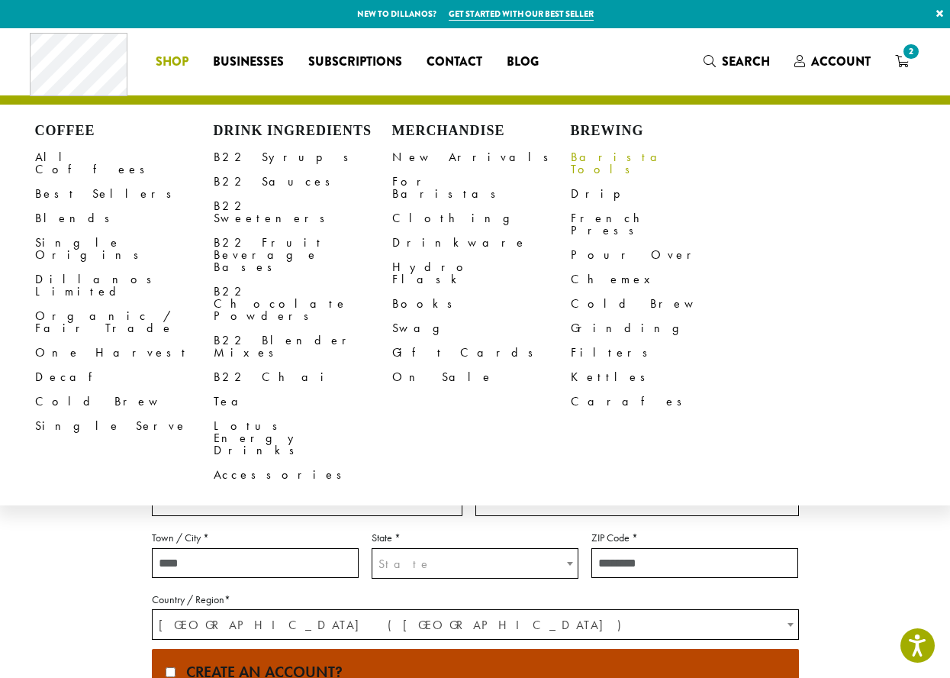
click at [630, 153] on link "Barista Tools" at bounding box center [660, 163] width 179 height 37
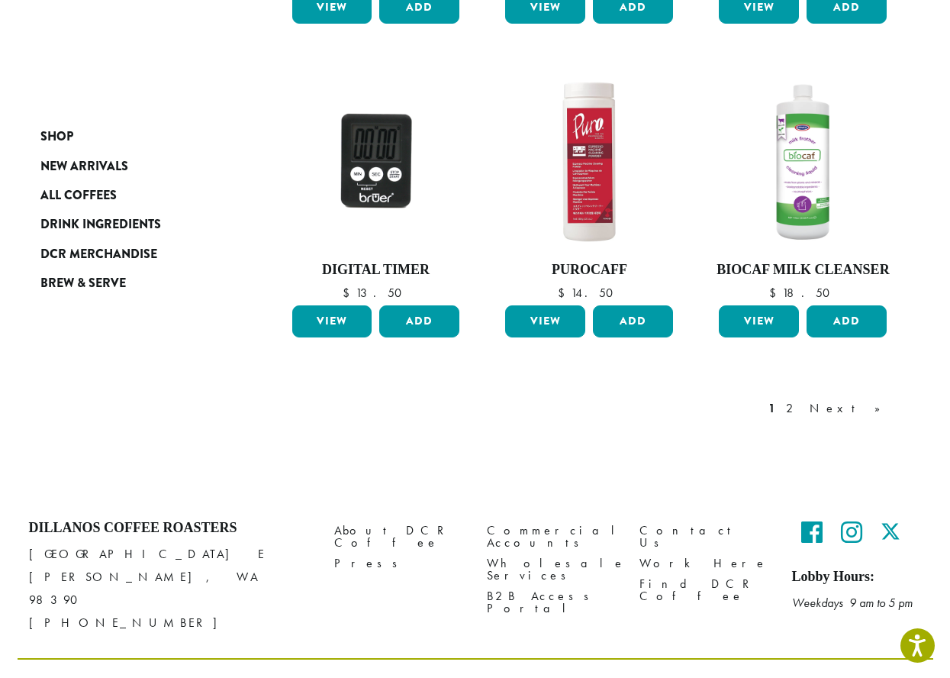
scroll to position [1230, 0]
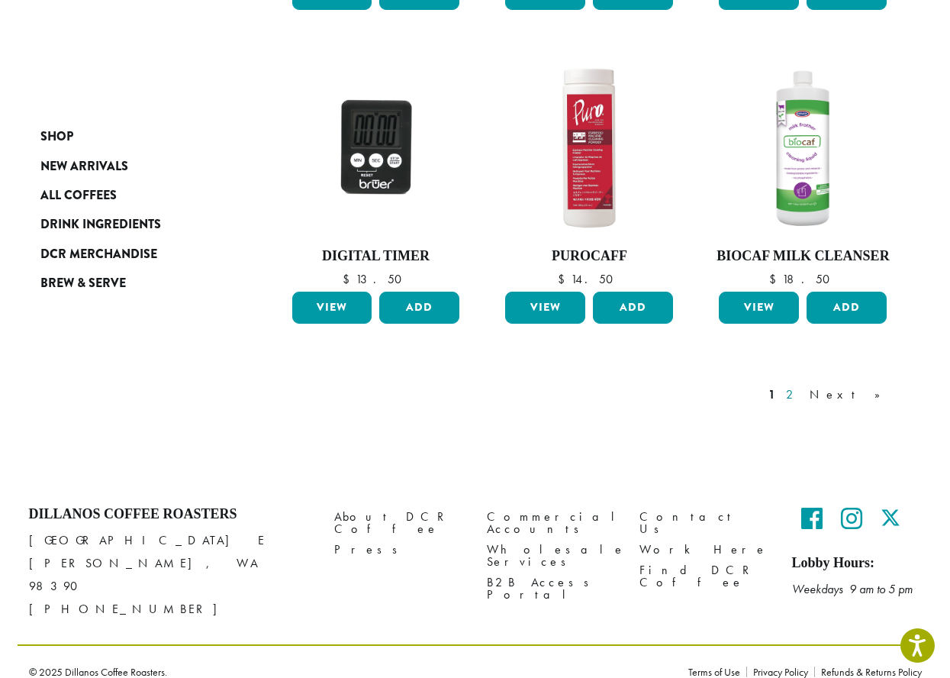
click at [802, 391] on link "2" at bounding box center [792, 394] width 19 height 18
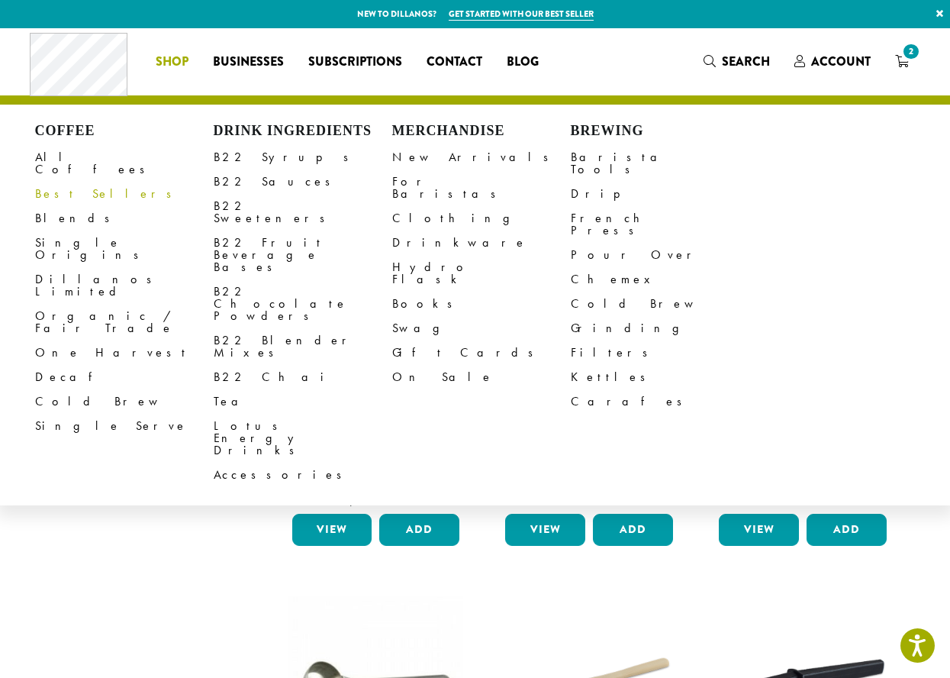
click at [66, 182] on link "Best Sellers" at bounding box center [124, 194] width 179 height 24
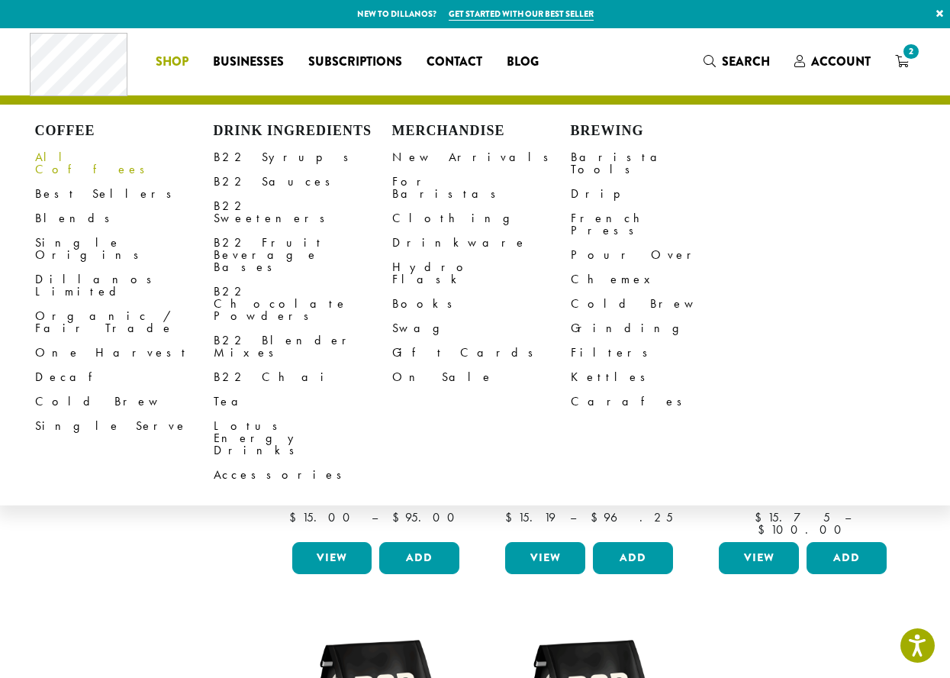
click at [78, 150] on link "All Coffees" at bounding box center [124, 163] width 179 height 37
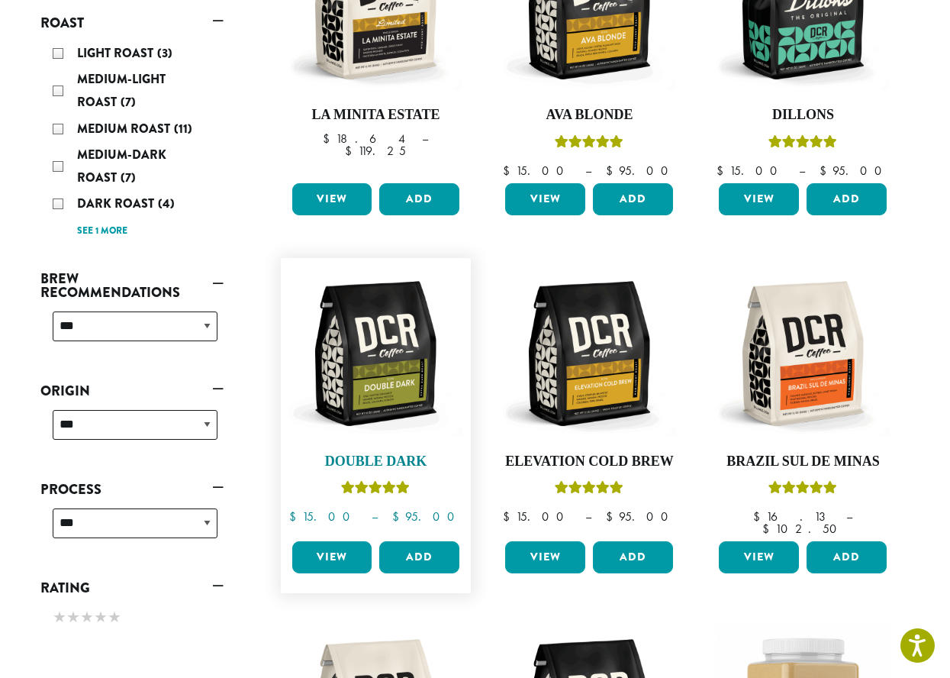
scroll to position [382, 0]
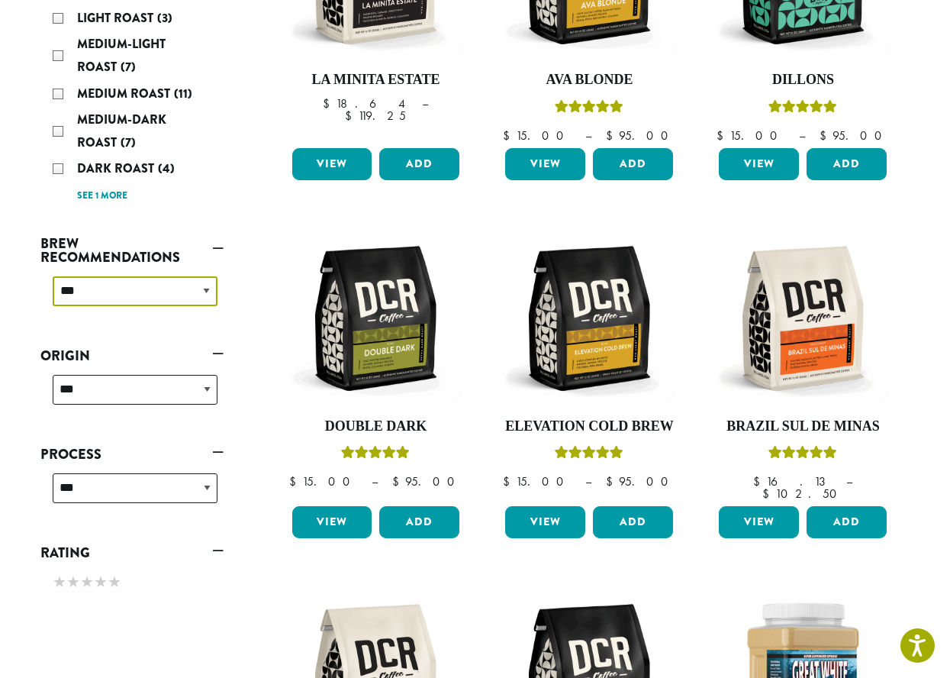
click at [162, 294] on select "**********" at bounding box center [135, 291] width 165 height 30
click at [44, 311] on div "**********" at bounding box center [131, 297] width 183 height 54
click at [122, 382] on select "**********" at bounding box center [135, 390] width 165 height 30
click at [122, 392] on select "**********" at bounding box center [135, 390] width 165 height 30
click at [126, 484] on select "**********" at bounding box center [135, 488] width 165 height 30
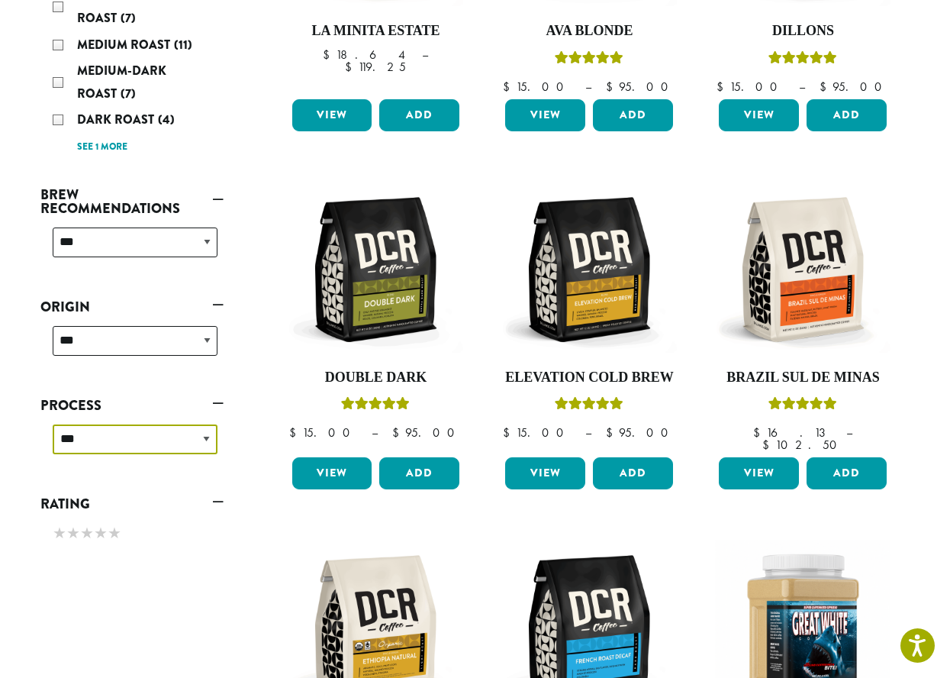
scroll to position [458, 0]
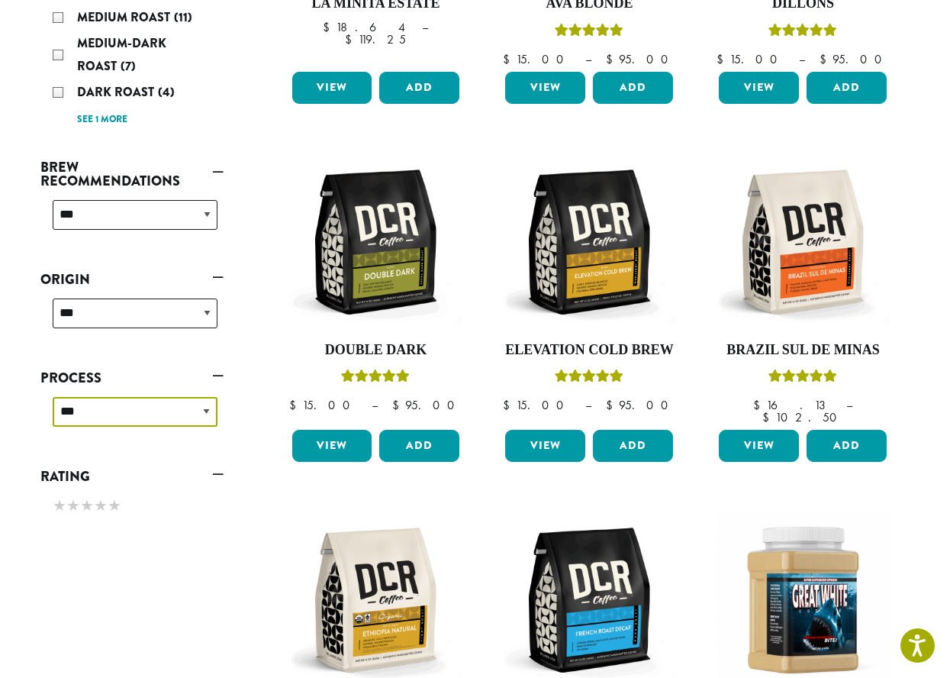
click at [85, 417] on select "**********" at bounding box center [135, 412] width 165 height 30
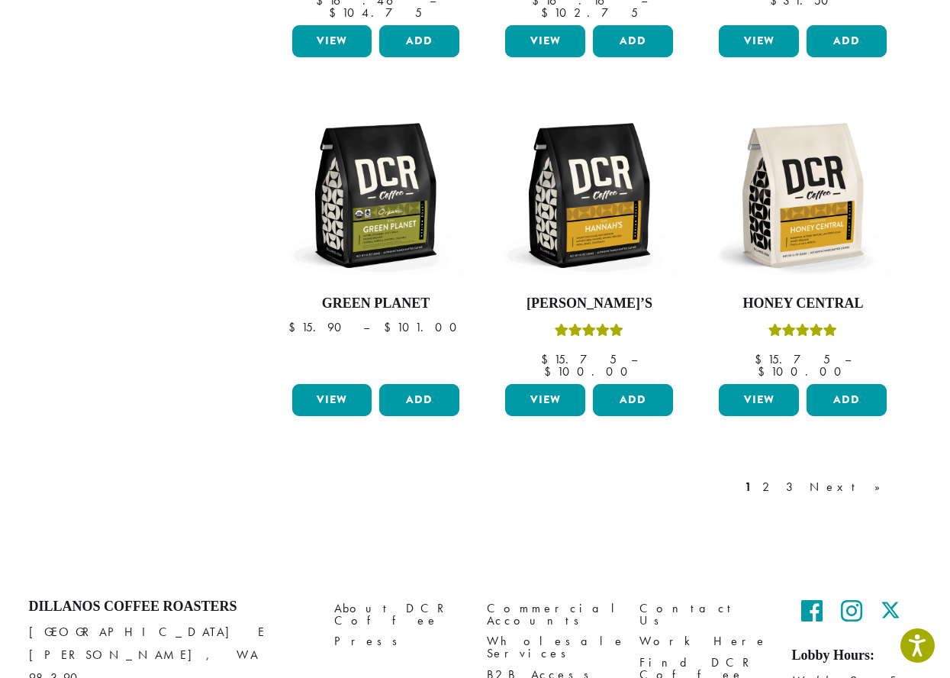
scroll to position [1277, 0]
